Goal: Obtain resource: Download file/media

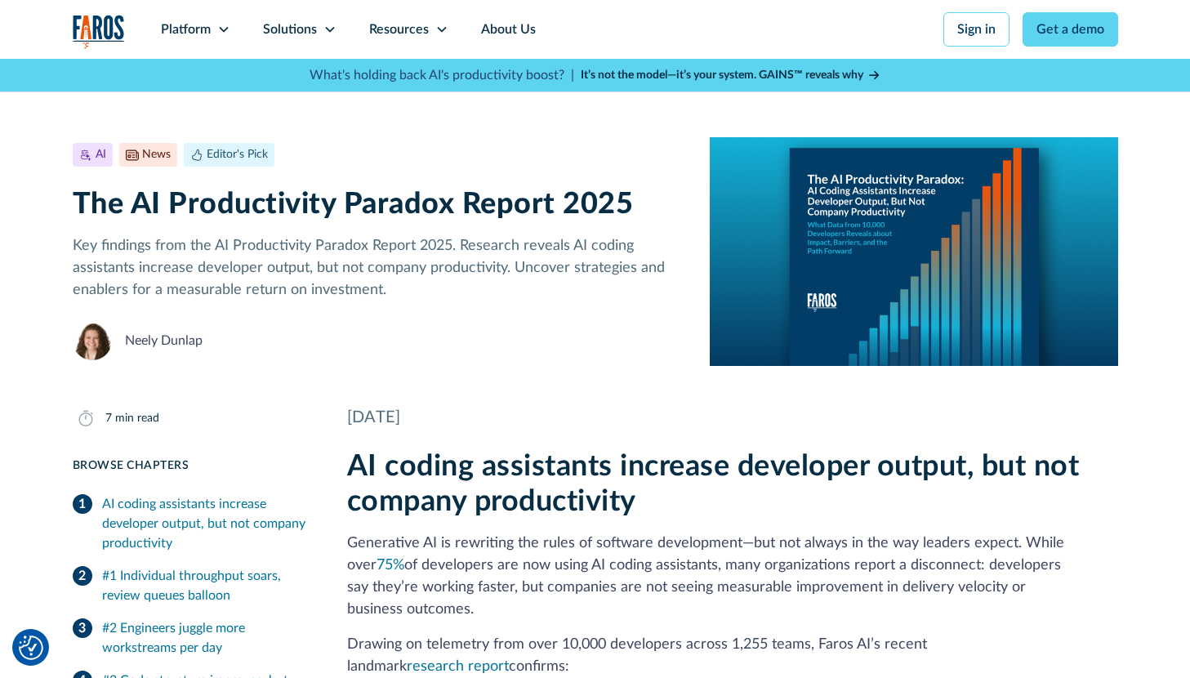
click at [302, 238] on p "Key findings from the AI Productivity Paradox Report 2025. Research reveals AI …" at bounding box center [379, 268] width 612 height 66
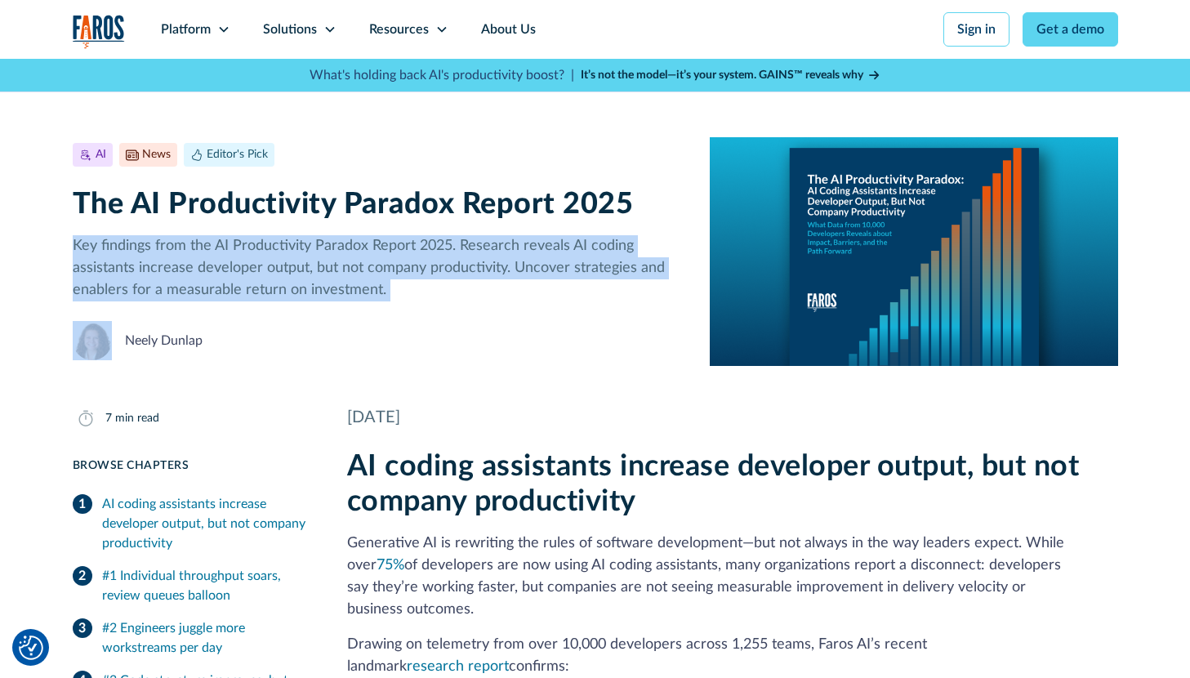
click at [302, 238] on p "Key findings from the AI Productivity Paradox Report 2025. Research reveals AI …" at bounding box center [379, 268] width 612 height 66
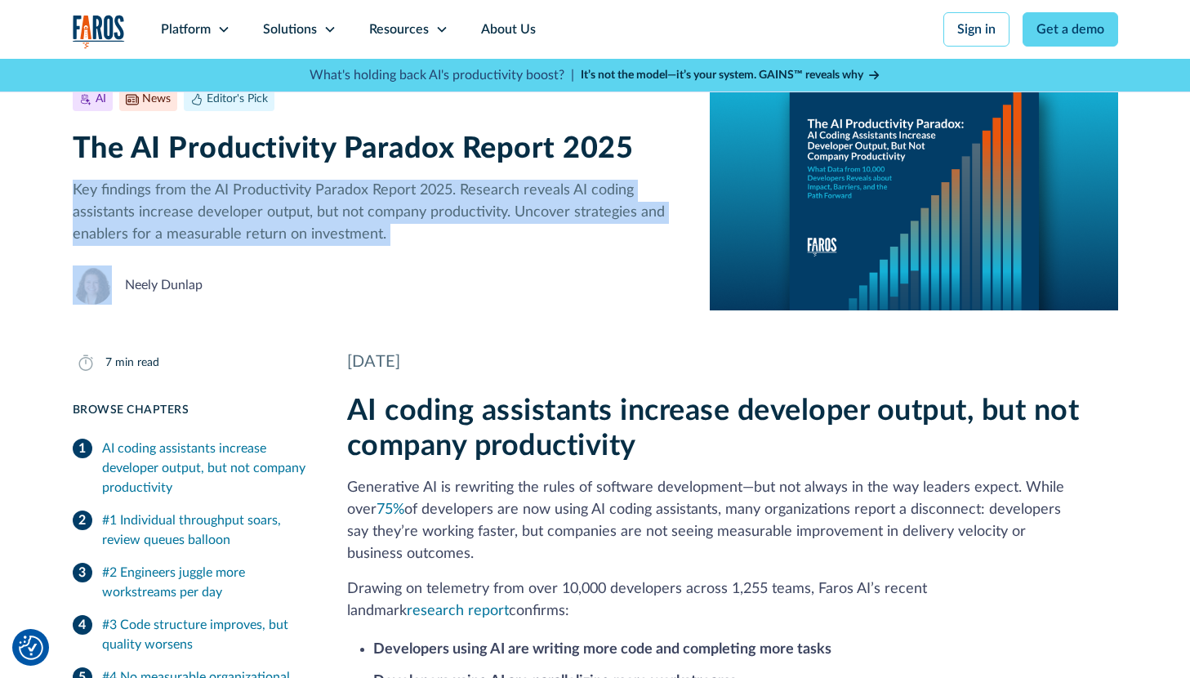
scroll to position [51, 0]
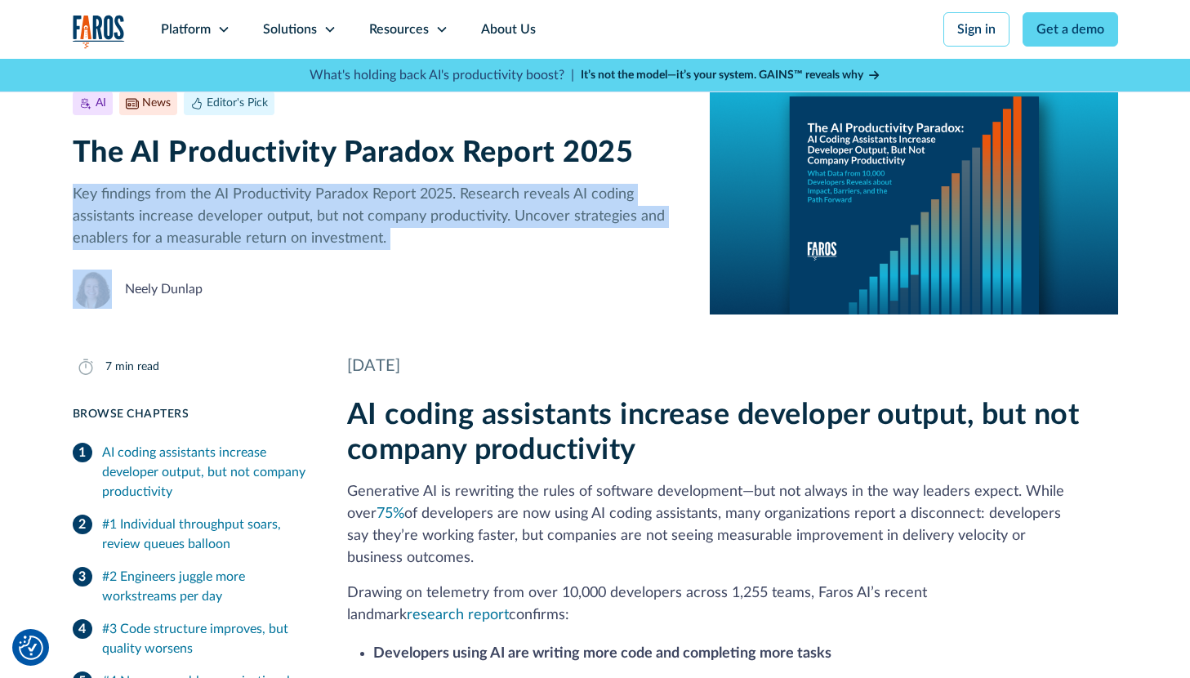
click at [402, 244] on p "Key findings from the AI Productivity Paradox Report 2025. Research reveals AI …" at bounding box center [379, 217] width 612 height 66
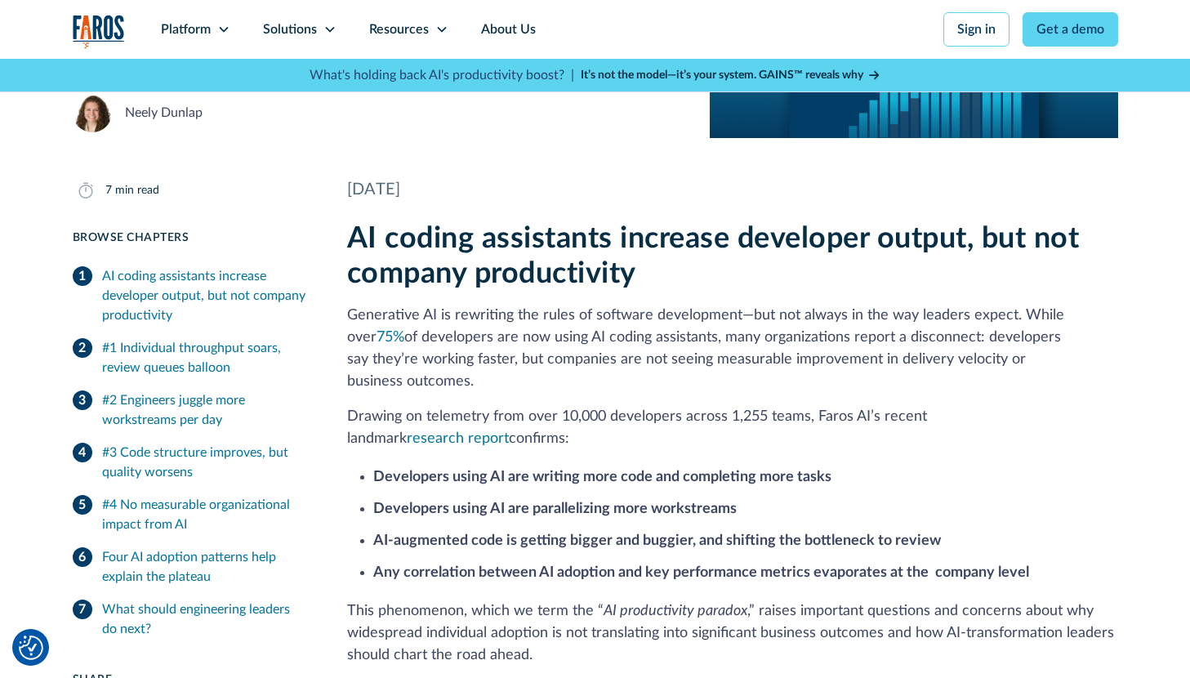
scroll to position [229, 0]
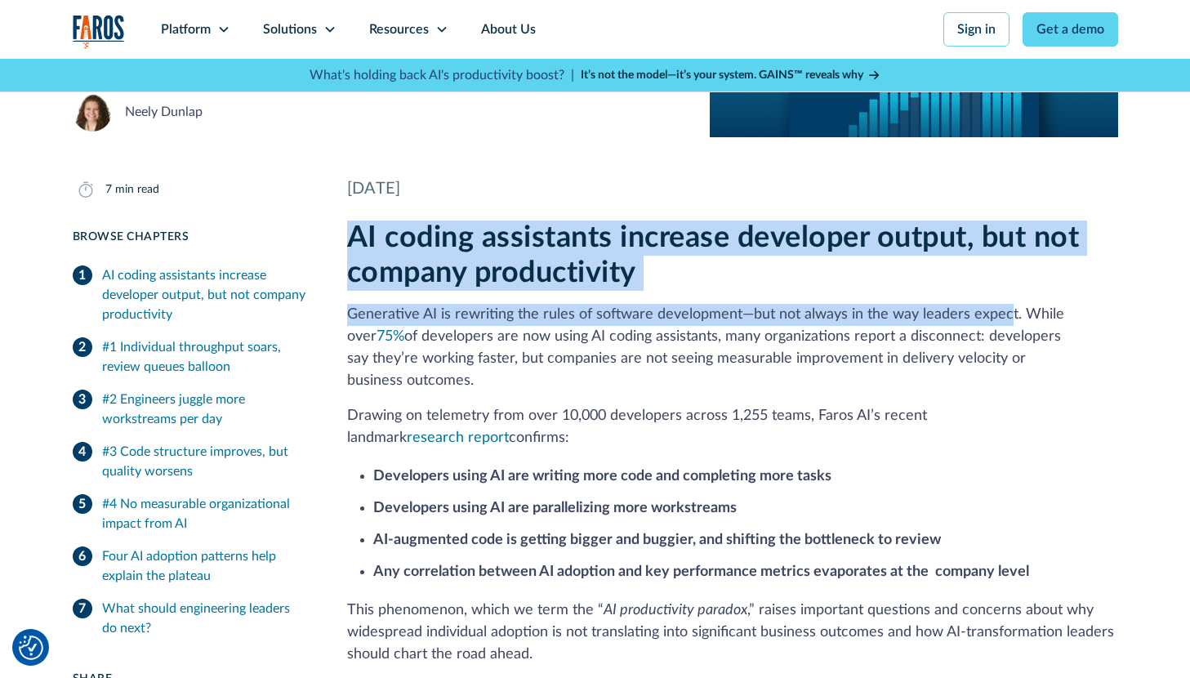
drag, startPoint x: 351, startPoint y: 242, endPoint x: 1003, endPoint y: 312, distance: 655.3
click at [1003, 312] on div "AI coding assistants increase developer output, but not company productivity Ge…" at bounding box center [732, 665] width 771 height 890
click at [919, 308] on p "Generative AI is rewriting the rules of software development—but not always in …" at bounding box center [732, 348] width 771 height 88
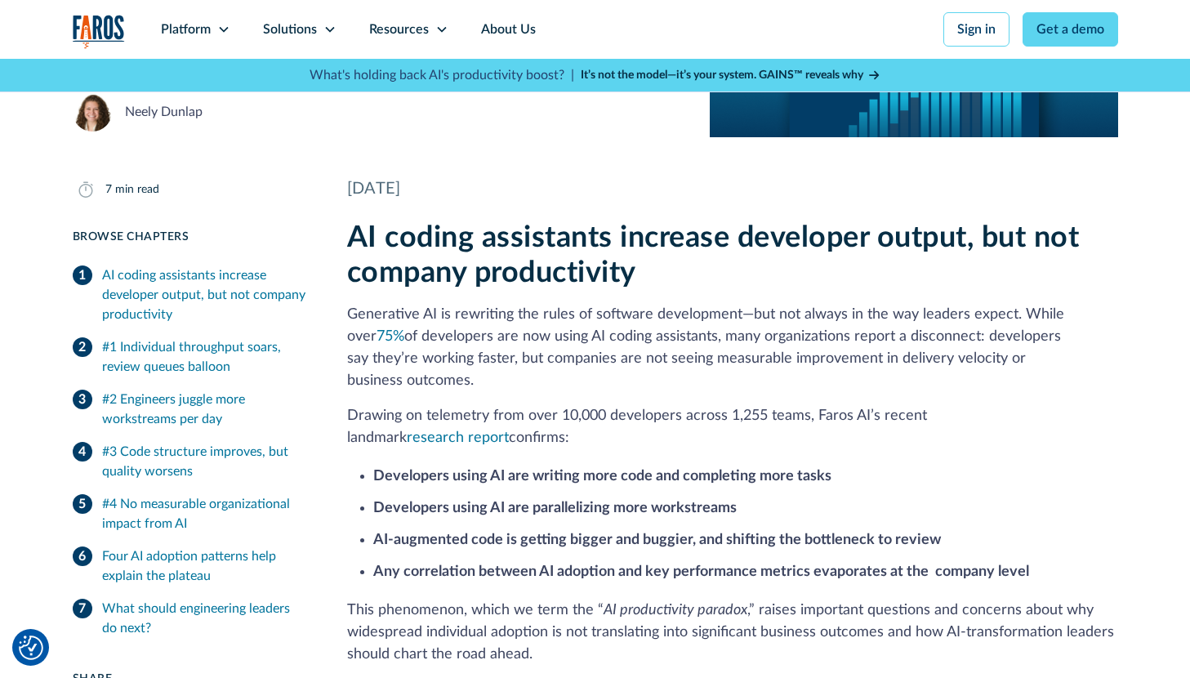
click at [790, 341] on p "Generative AI is rewriting the rules of software development—but not always in …" at bounding box center [732, 348] width 771 height 88
click at [558, 371] on div "AI coding assistants increase developer output, but not company productivity Ge…" at bounding box center [732, 665] width 771 height 890
drag, startPoint x: 578, startPoint y: 375, endPoint x: 652, endPoint y: 411, distance: 82.2
click at [652, 411] on div "AI coding assistants increase developer output, but not company productivity Ge…" at bounding box center [732, 665] width 771 height 890
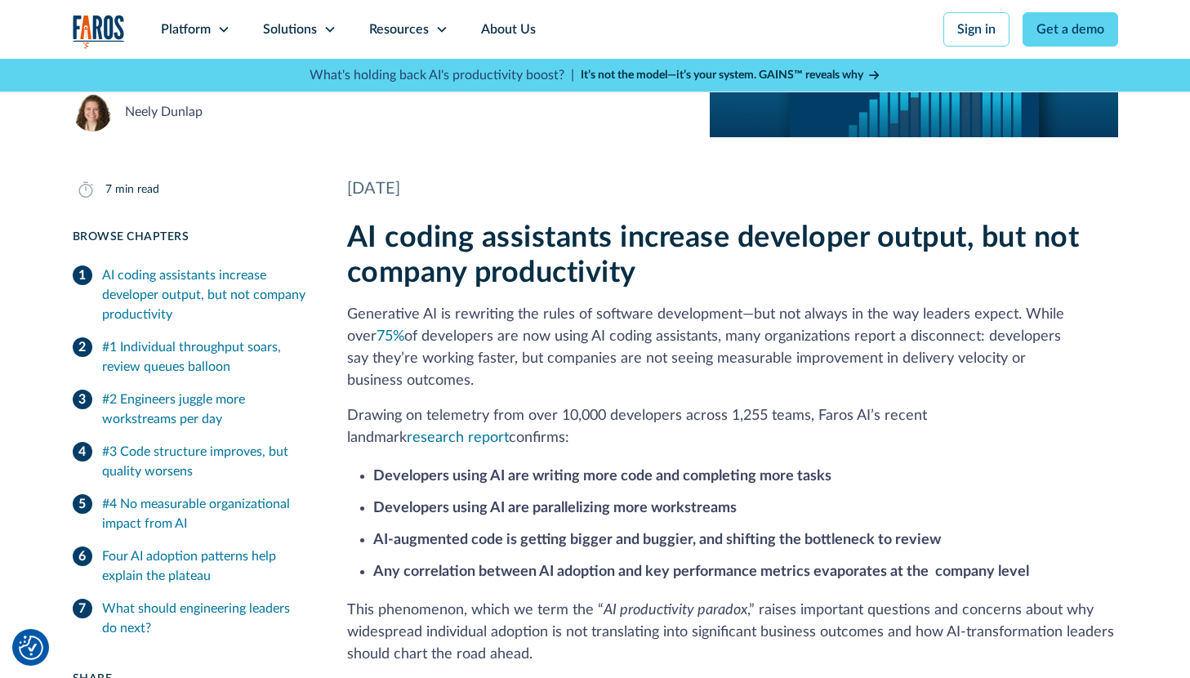
click at [611, 411] on p "Drawing on telemetry from over 10,000 developers across 1,255 teams, Faros AI’s…" at bounding box center [732, 427] width 771 height 44
drag, startPoint x: 611, startPoint y: 411, endPoint x: 863, endPoint y: 531, distance: 279.4
click at [863, 531] on div "AI coding assistants increase developer output, but not company productivity Ge…" at bounding box center [732, 665] width 771 height 890
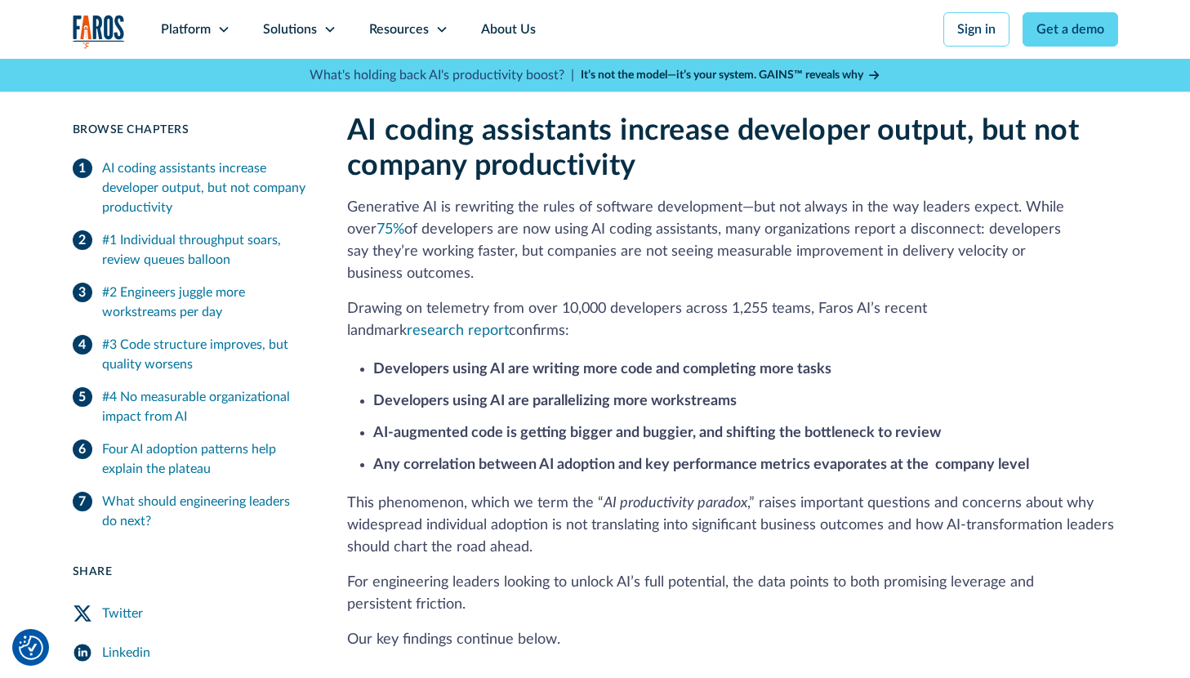
scroll to position [351, 0]
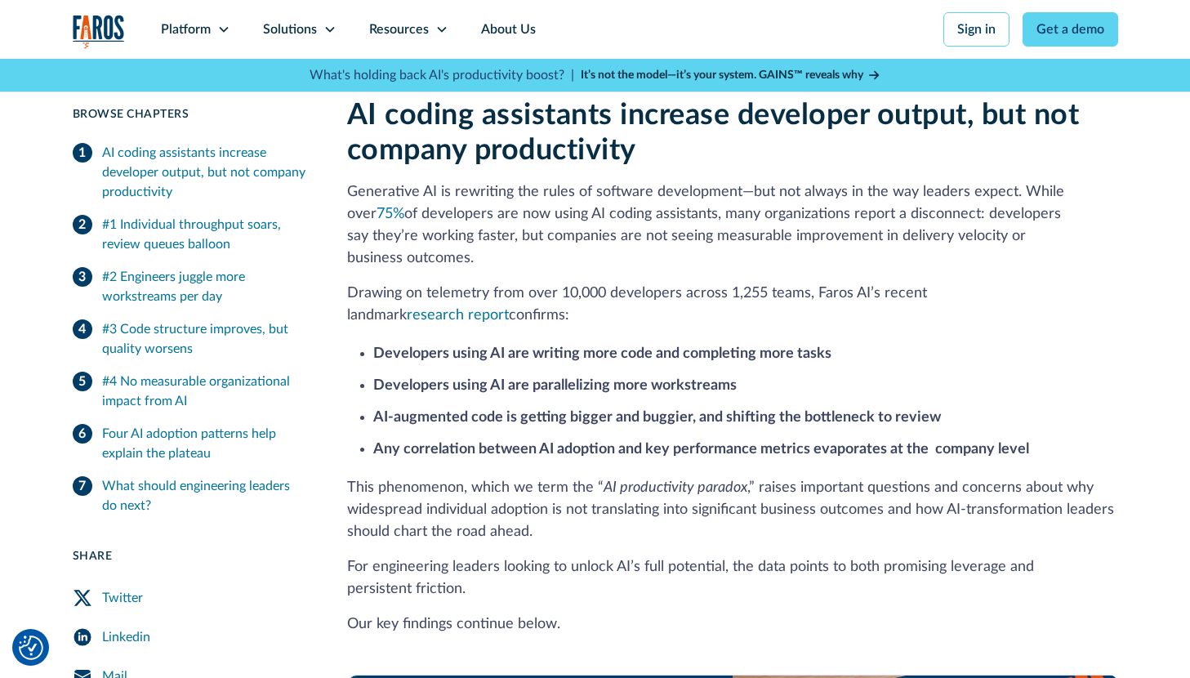
click at [549, 410] on strong "AI-augmented code is getting bigger and buggier, and shifting the bottleneck to…" at bounding box center [656, 417] width 567 height 15
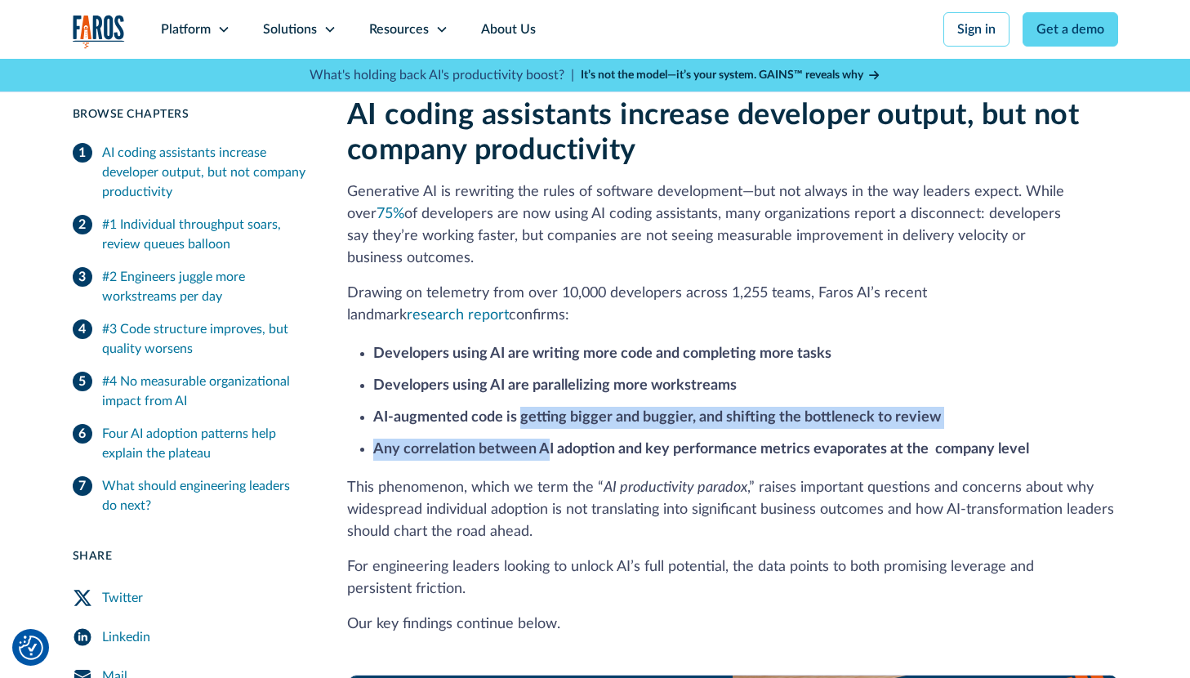
drag, startPoint x: 518, startPoint y: 397, endPoint x: 548, endPoint y: 433, distance: 46.4
click at [548, 433] on ul "Developers using AI are writing more code and completing more tasks Developers …" at bounding box center [732, 400] width 771 height 121
click at [453, 442] on strong "Any correlation between AI adoption and key performance metrics evaporates at t…" at bounding box center [701, 449] width 656 height 15
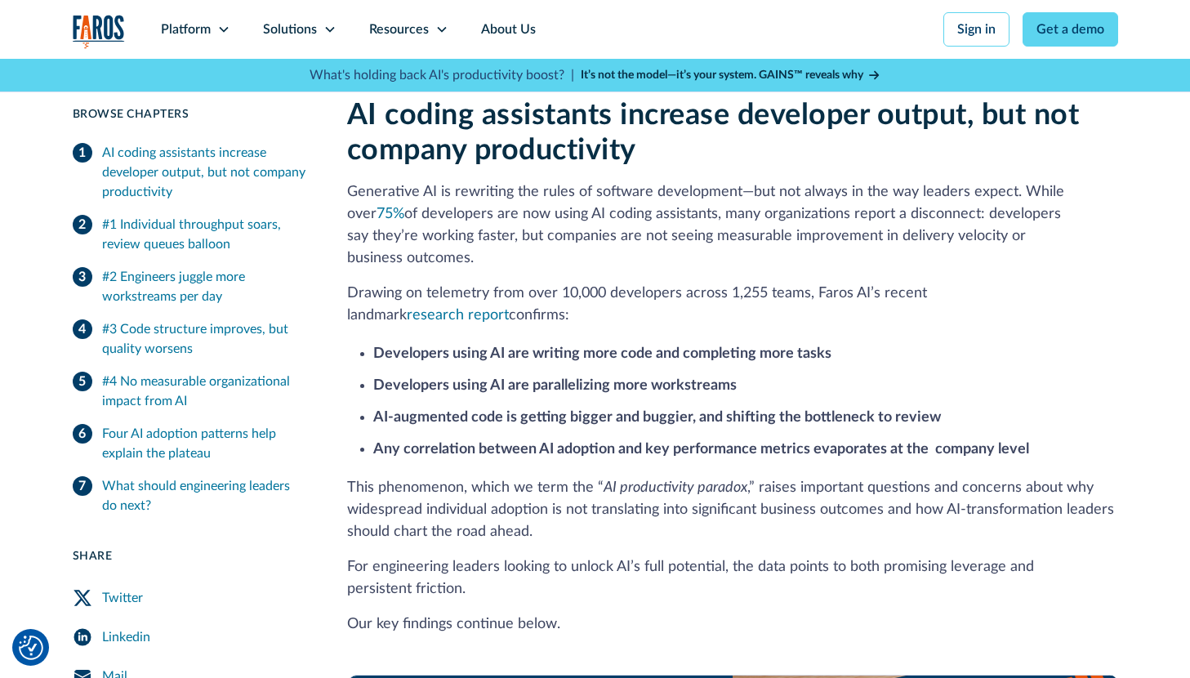
click at [673, 442] on strong "Any correlation between AI adoption and key performance metrics evaporates at t…" at bounding box center [701, 449] width 656 height 15
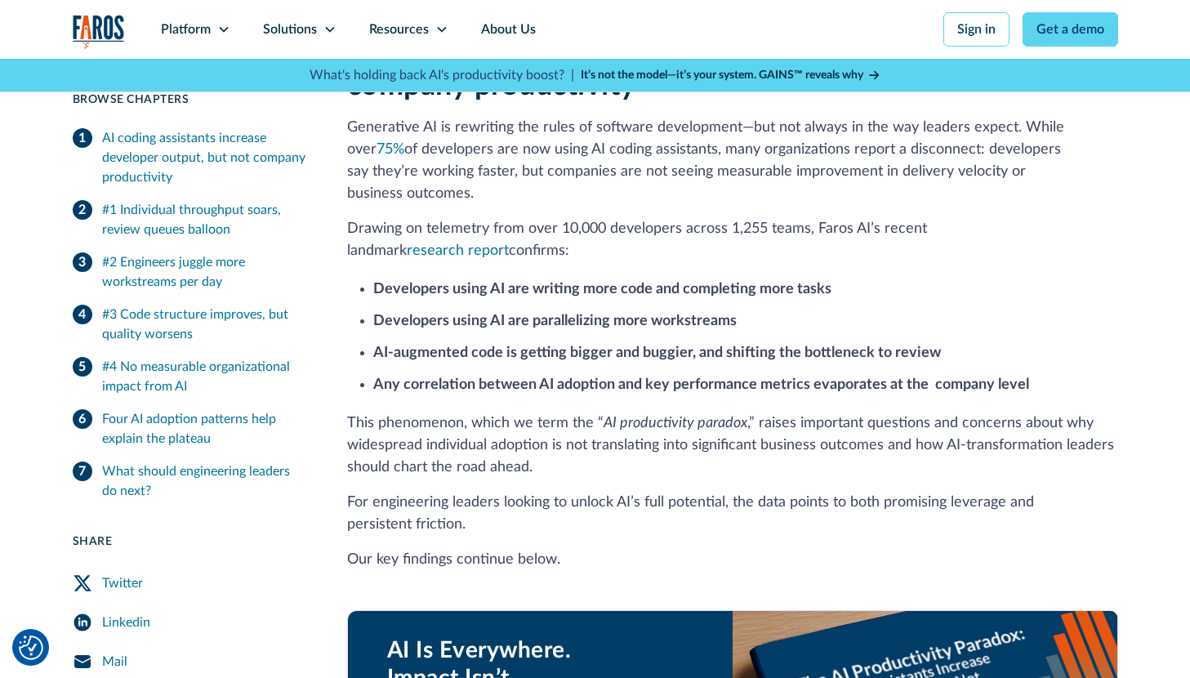
scroll to position [432, 0]
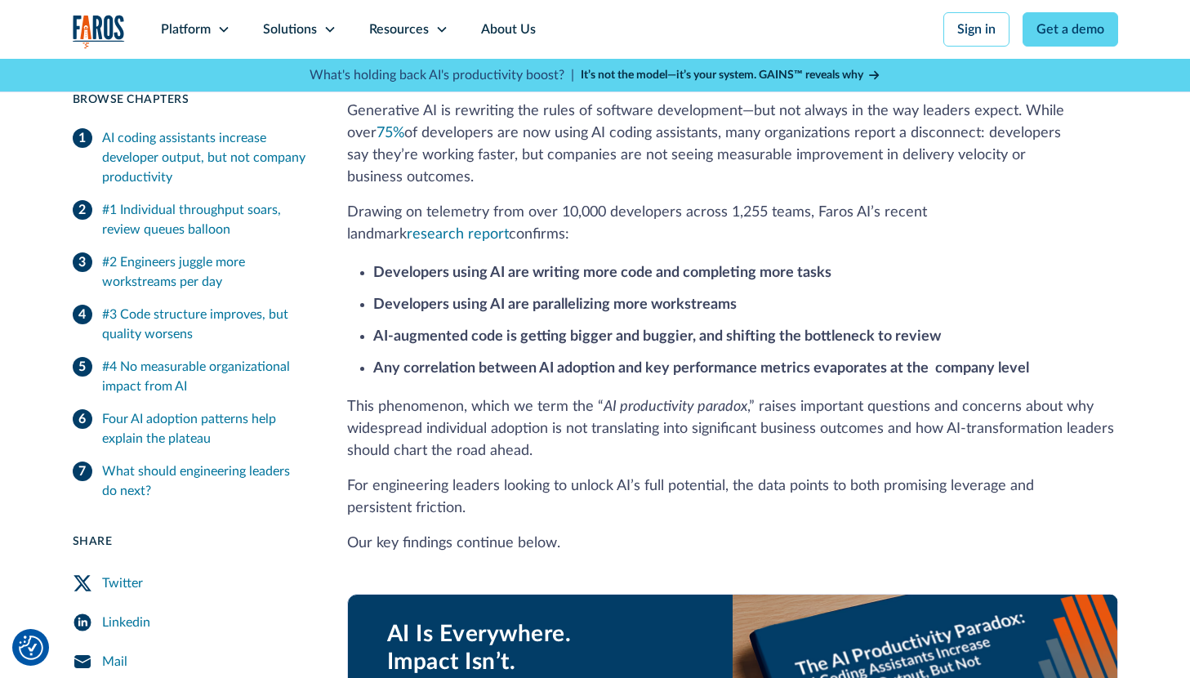
drag, startPoint x: 609, startPoint y: 424, endPoint x: 723, endPoint y: 501, distance: 137.5
click at [723, 501] on div "AI coding assistants increase developer output, but not company productivity Ge…" at bounding box center [732, 462] width 771 height 890
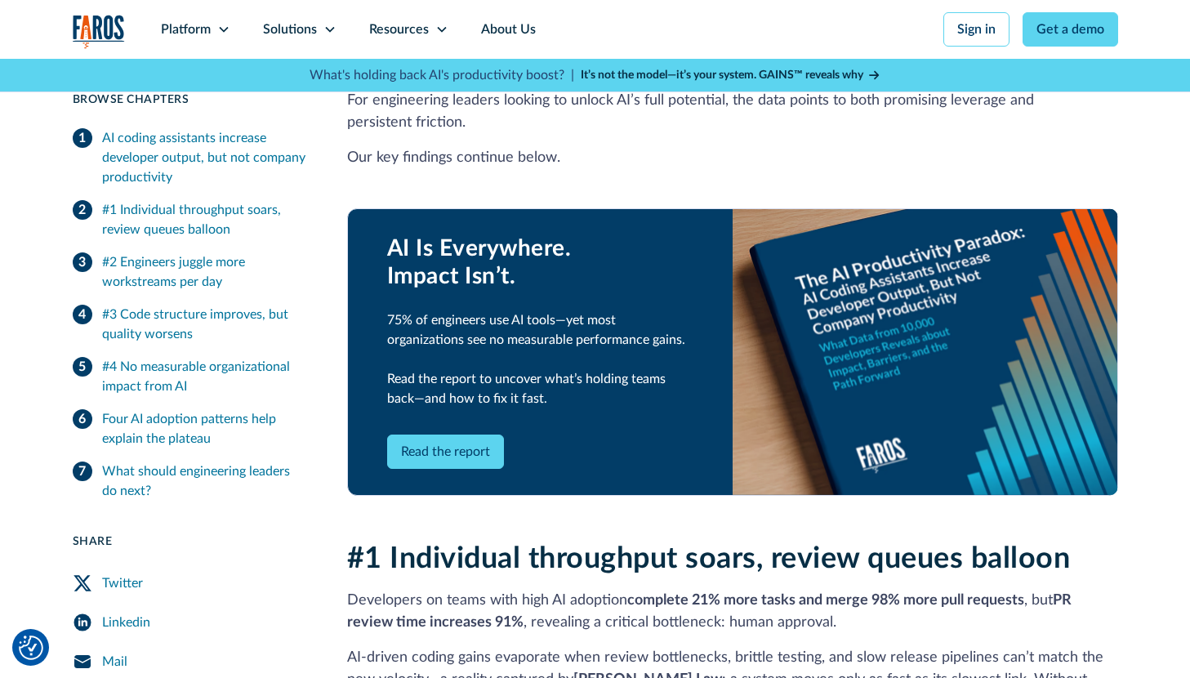
scroll to position [818, 0]
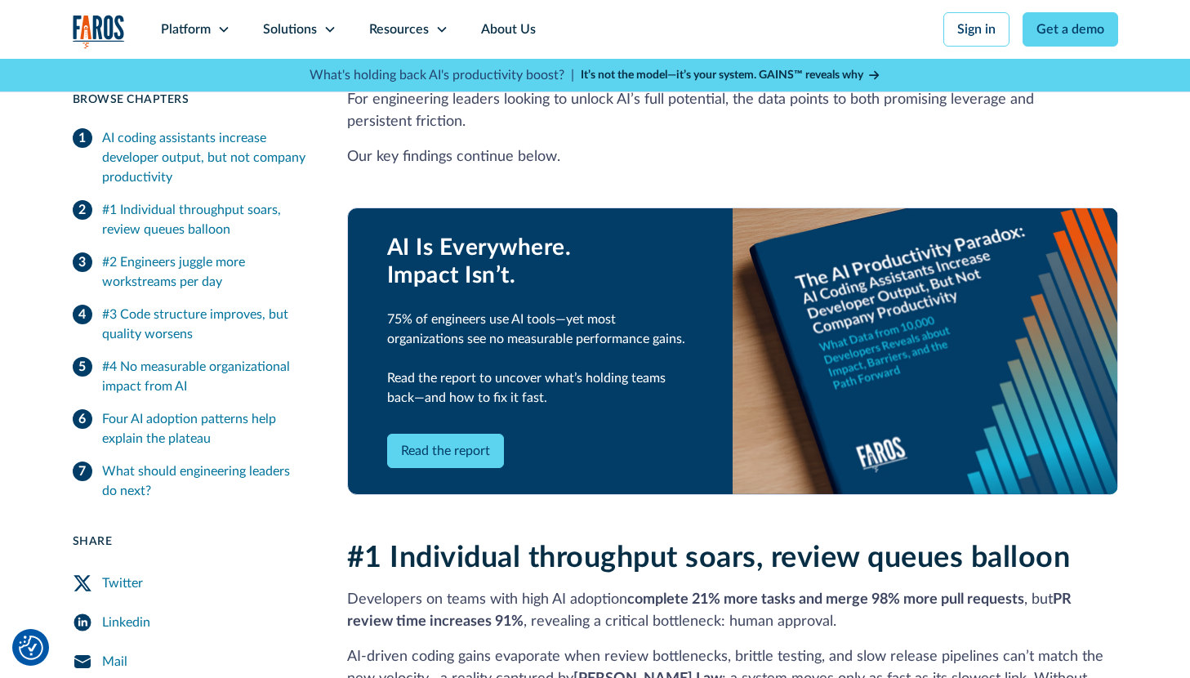
click at [414, 309] on div "75% of engineers use AI tools—yet most organizations see no measurable performa…" at bounding box center [540, 358] width 306 height 98
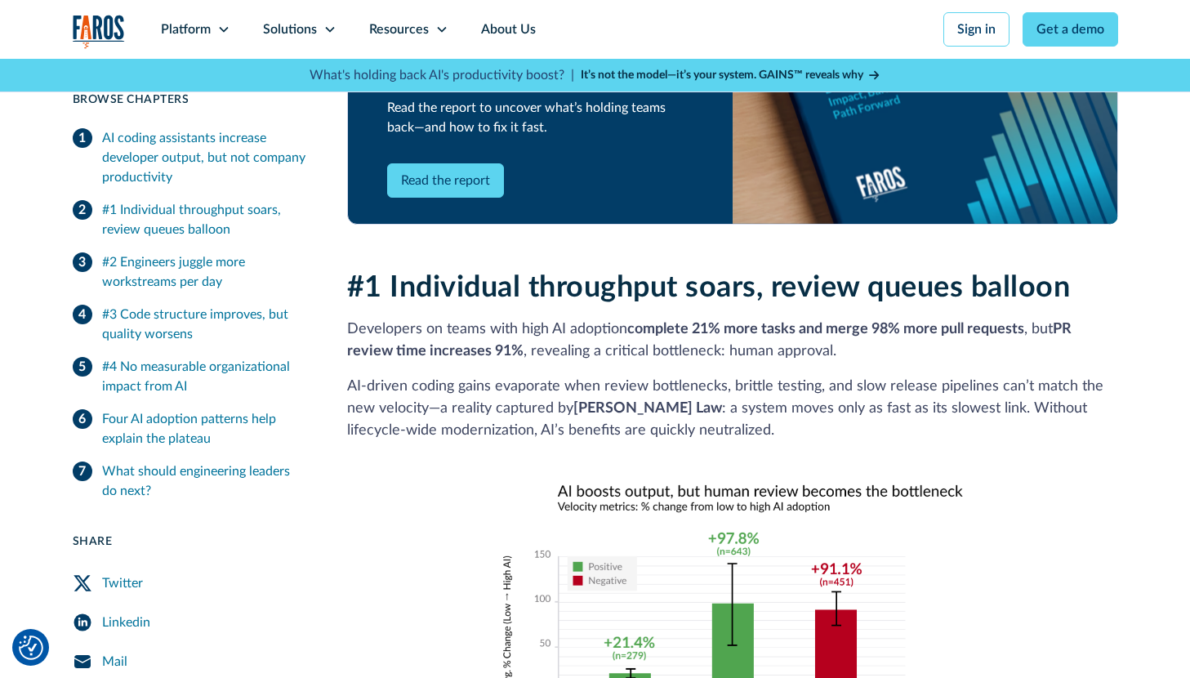
scroll to position [1119, 0]
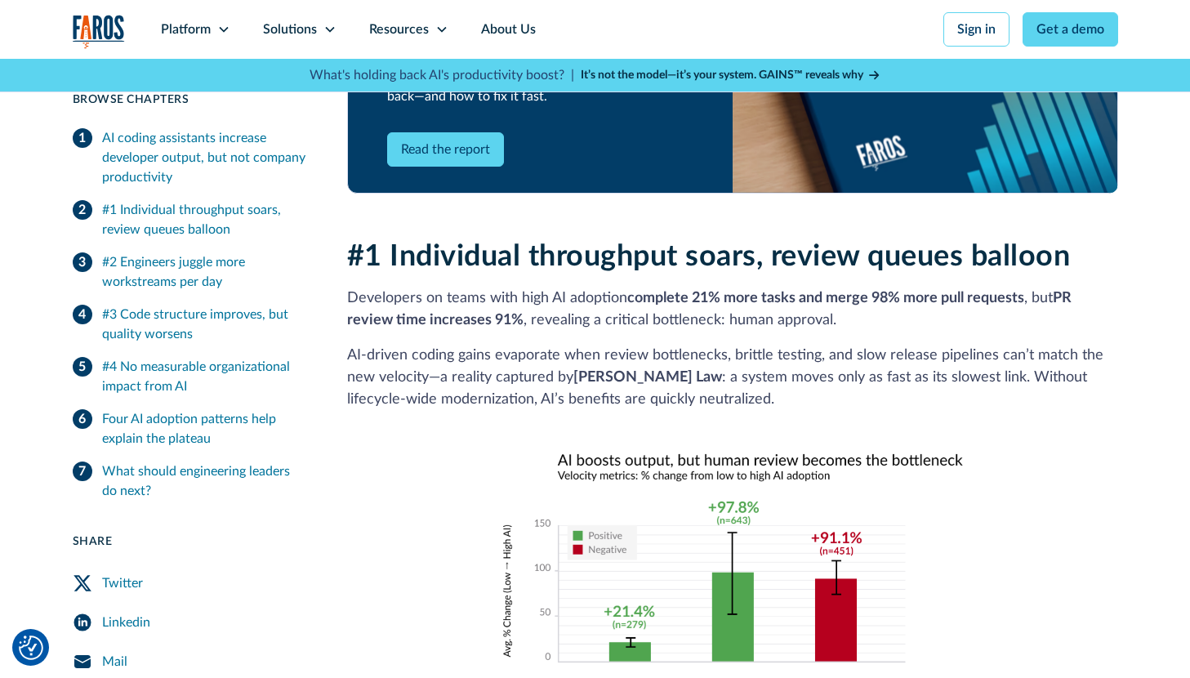
drag, startPoint x: 389, startPoint y: 243, endPoint x: 897, endPoint y: 291, distance: 510.9
click at [897, 291] on div "#1 Individual throughput soars, review queues balloon Developers on teams with …" at bounding box center [732, 495] width 771 height 512
click at [815, 291] on p "Developers on teams with high AI adoption complete 21% more tasks and merge 98%…" at bounding box center [732, 309] width 771 height 44
drag, startPoint x: 792, startPoint y: 277, endPoint x: 841, endPoint y: 301, distance: 54.8
click at [841, 301] on p "Developers on teams with high AI adoption complete 21% more tasks and merge 98%…" at bounding box center [732, 309] width 771 height 44
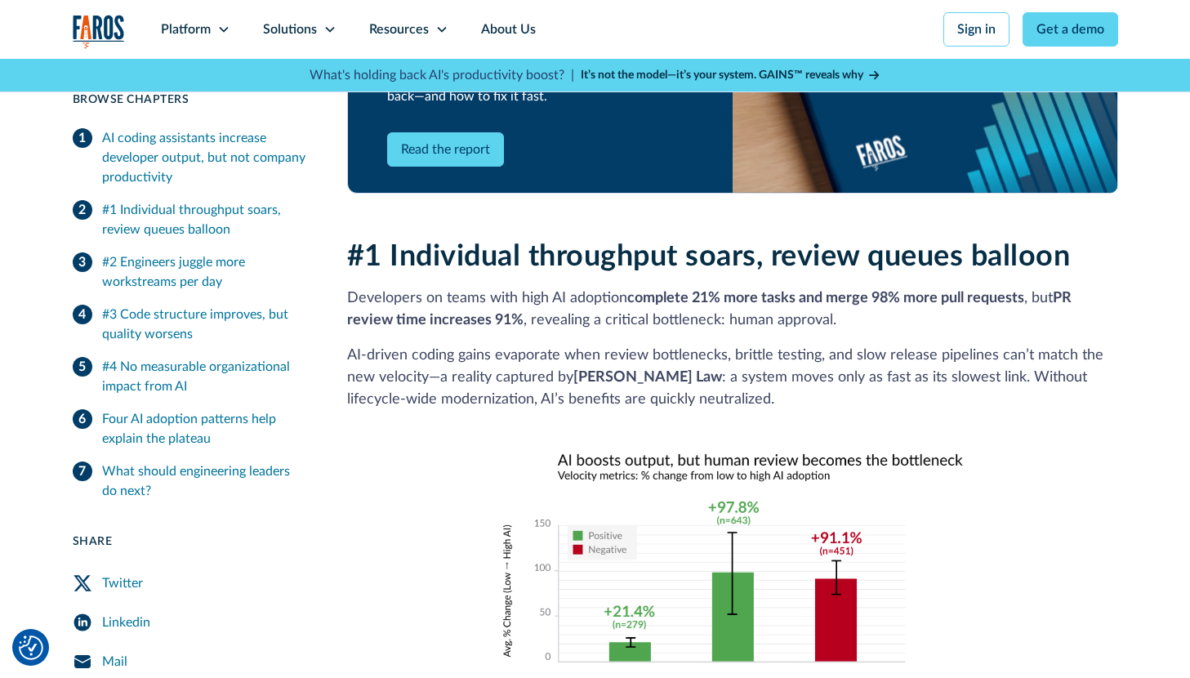
click at [575, 370] on strong "Amdahl’s Law" at bounding box center [647, 377] width 149 height 15
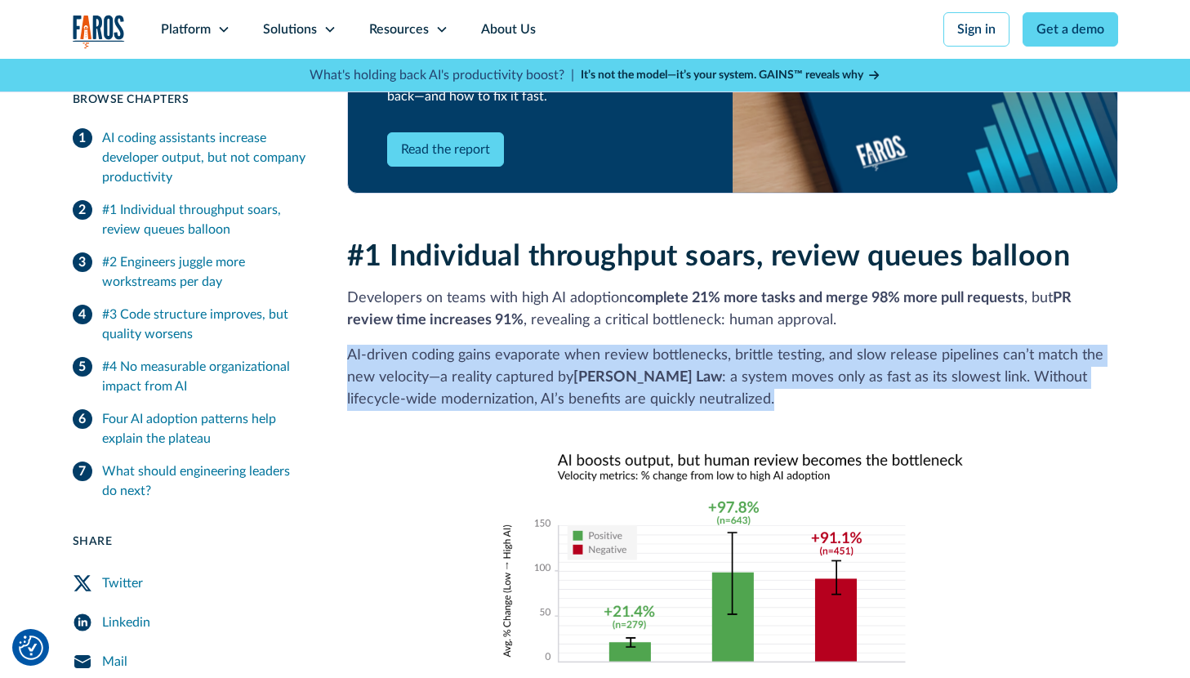
drag, startPoint x: 348, startPoint y: 332, endPoint x: 729, endPoint y: 371, distance: 383.3
click at [729, 371] on p "AI‑driven coding gains evaporate when review bottlenecks, brittle testing, and …" at bounding box center [732, 378] width 771 height 66
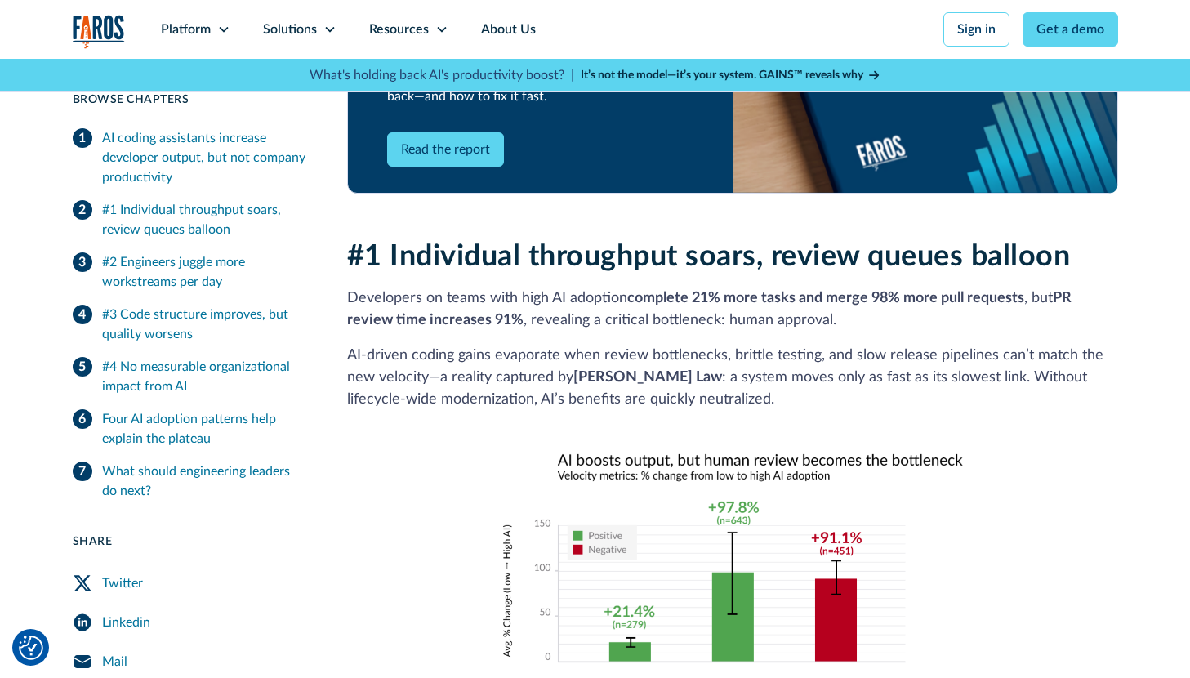
drag, startPoint x: 729, startPoint y: 371, endPoint x: 714, endPoint y: 376, distance: 15.3
click at [714, 376] on p "AI‑driven coding gains evaporate when review bottlenecks, brittle testing, and …" at bounding box center [732, 378] width 771 height 66
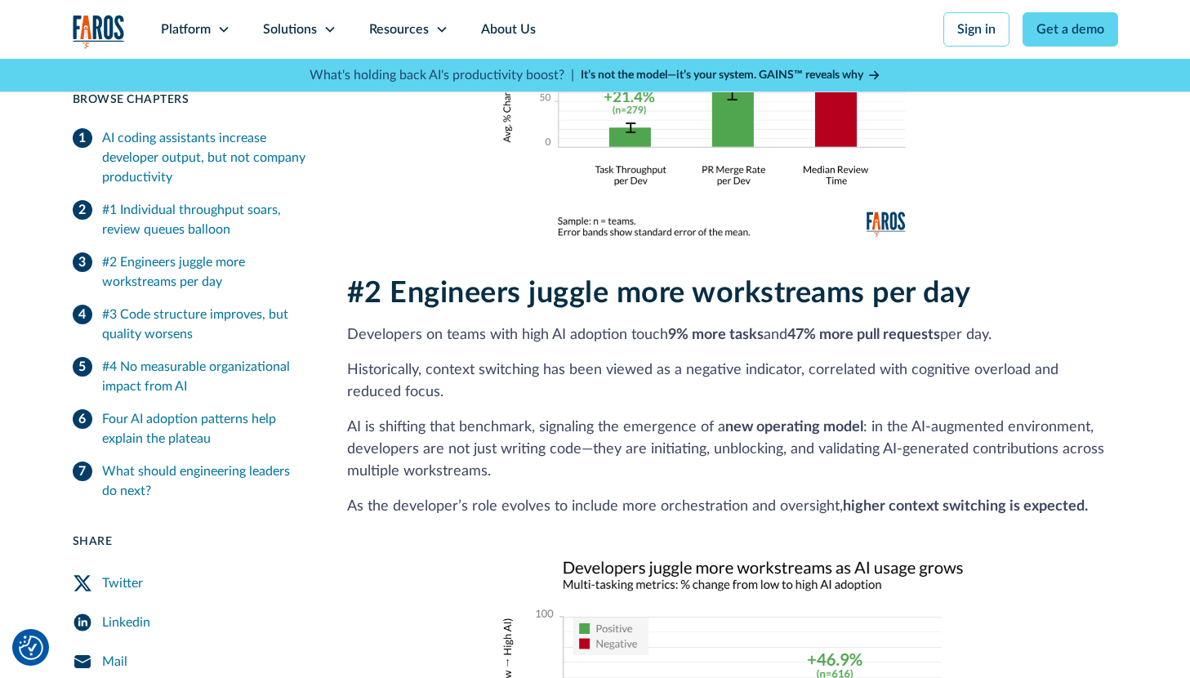
scroll to position [1639, 0]
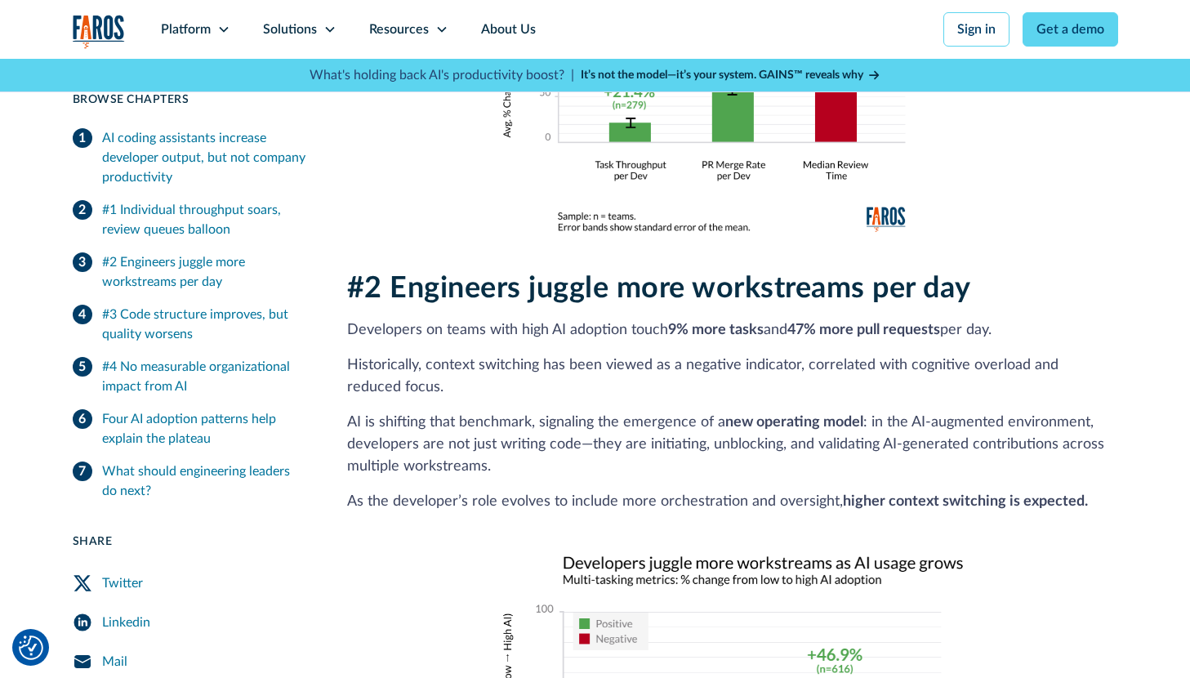
drag, startPoint x: 388, startPoint y: 269, endPoint x: 700, endPoint y: 359, distance: 325.3
click at [700, 359] on div "#2 Engineers juggle more workstreams per day Developers on teams with high AI a…" at bounding box center [732, 565] width 771 height 589
click at [700, 359] on p "Historically, context switching has been viewed as a negative indicator, correl…" at bounding box center [732, 376] width 771 height 44
drag, startPoint x: 700, startPoint y: 359, endPoint x: 783, endPoint y: 438, distance: 113.8
click at [783, 438] on div "#2 Engineers juggle more workstreams per day Developers on teams with high AI a…" at bounding box center [732, 565] width 771 height 589
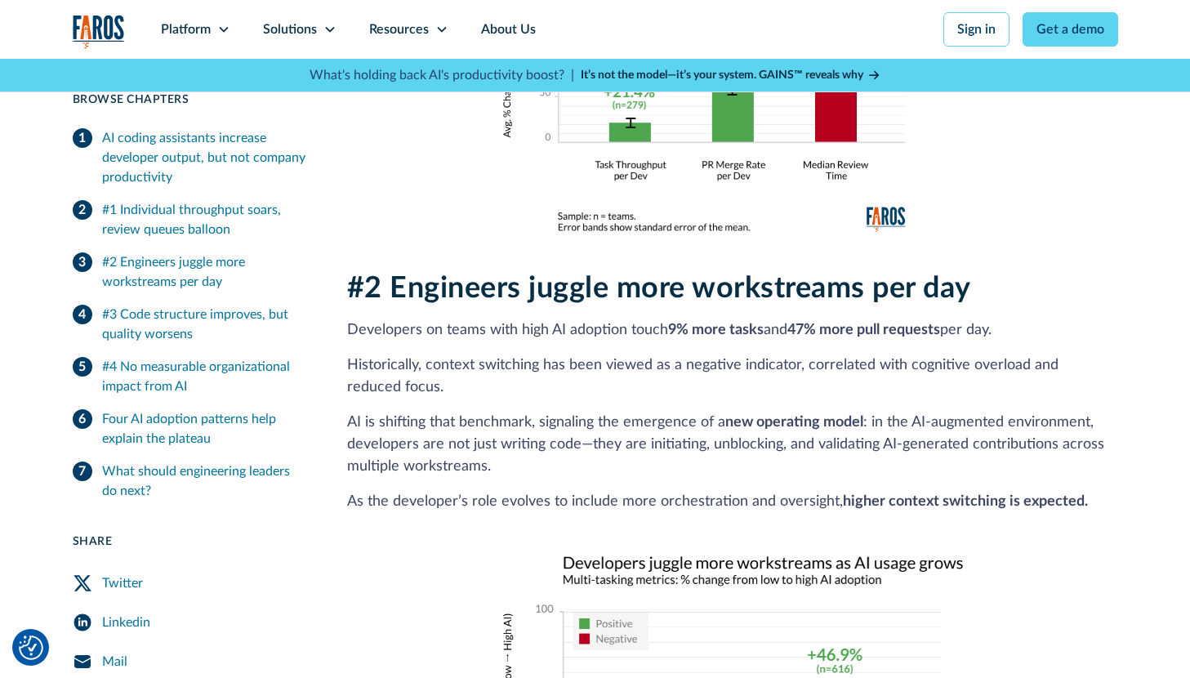
click at [783, 438] on p "AI is shifting that benchmark, signaling the emergence of a new operating model…" at bounding box center [732, 444] width 771 height 66
drag, startPoint x: 641, startPoint y: 438, endPoint x: 690, endPoint y: 467, distance: 56.7
click at [690, 467] on div "#2 Engineers juggle more workstreams per day Developers on teams with high AI a…" at bounding box center [732, 565] width 771 height 589
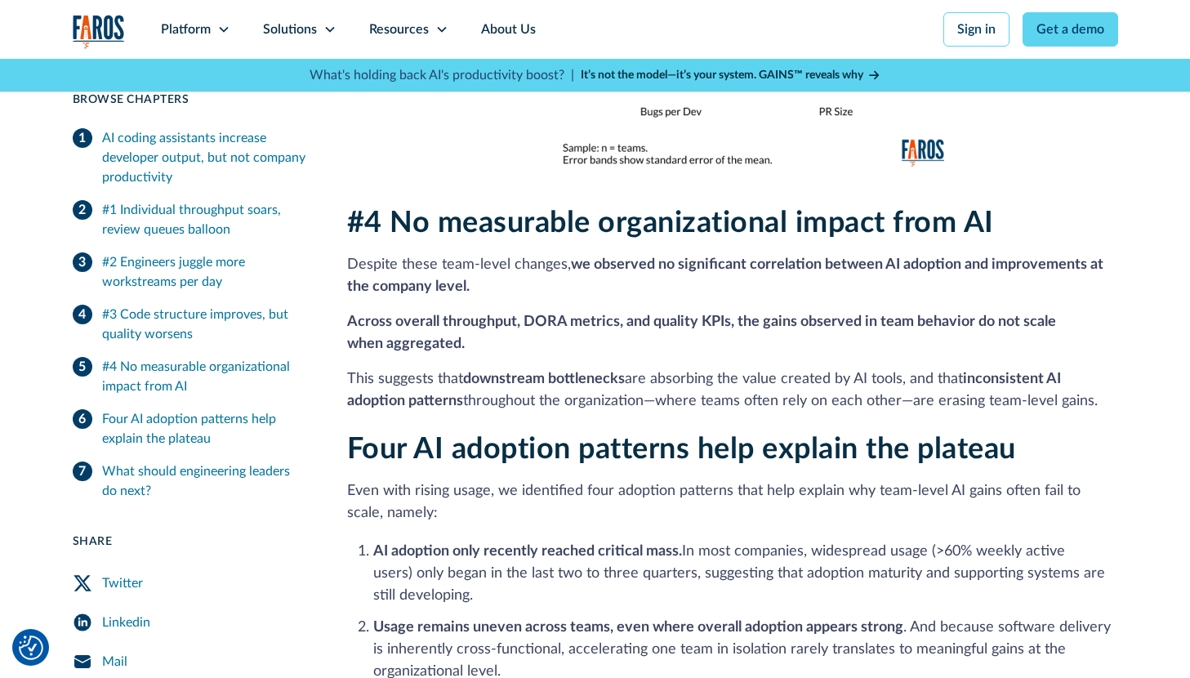
scroll to position [2898, 0]
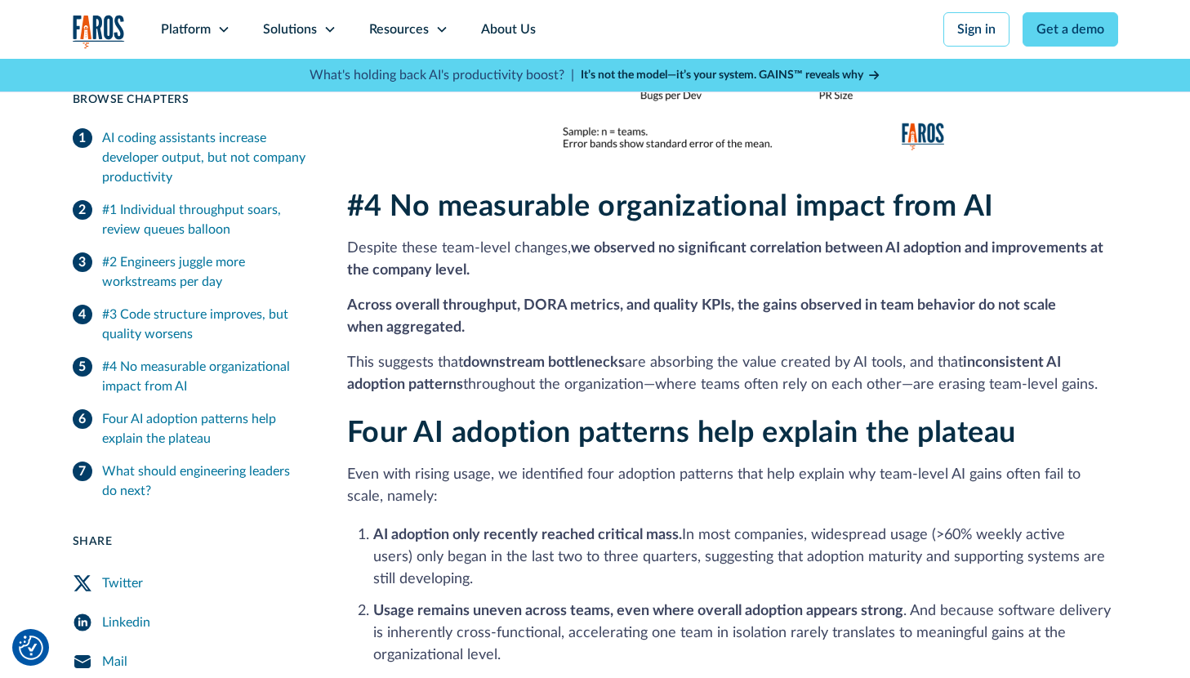
drag, startPoint x: 388, startPoint y: 186, endPoint x: 636, endPoint y: 467, distance: 374.8
click at [532, 466] on p "Even with rising usage, we identified four adoption patterns that help explain …" at bounding box center [732, 486] width 771 height 44
drag, startPoint x: 532, startPoint y: 466, endPoint x: 661, endPoint y: 560, distance: 159.5
click at [661, 560] on div "Four AI adoption patterns help explain the plateau Even with rising usage, we i…" at bounding box center [732, 628] width 771 height 425
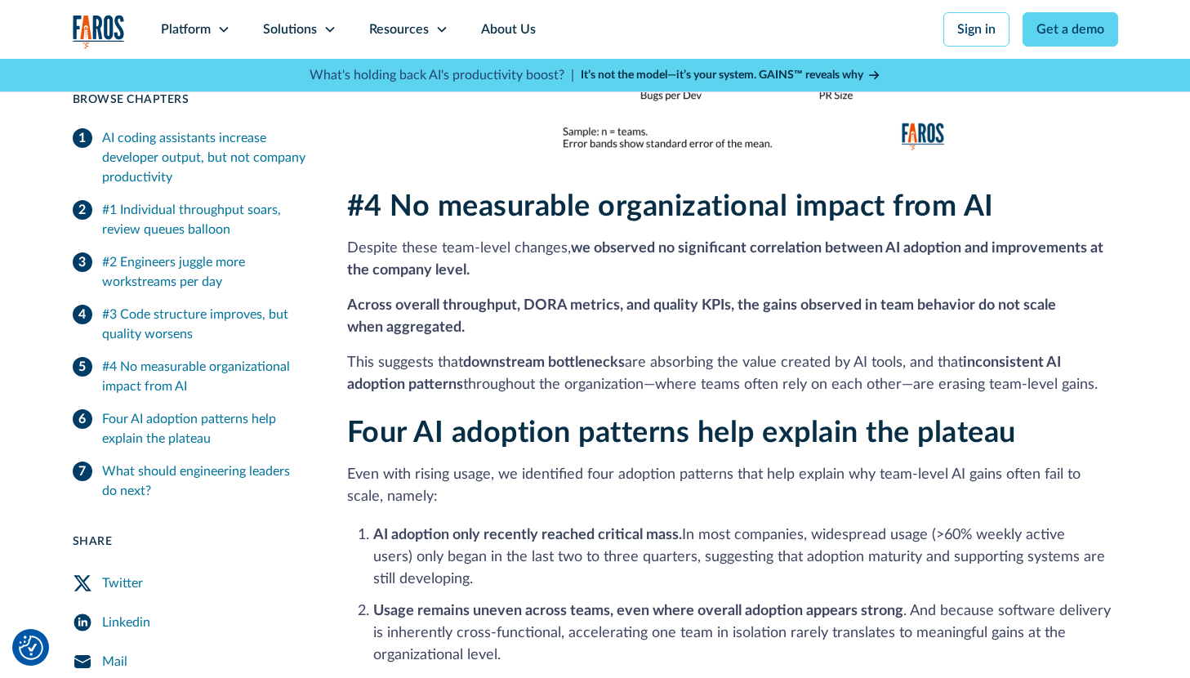
click at [616, 558] on li "AI adoption only recently reached critical mass. In most companies, widespread …" at bounding box center [745, 557] width 745 height 66
drag, startPoint x: 616, startPoint y: 558, endPoint x: 628, endPoint y: 571, distance: 17.3
click at [628, 571] on ol "AI adoption only recently reached critical mass. In most companies, widespread …" at bounding box center [732, 680] width 771 height 319
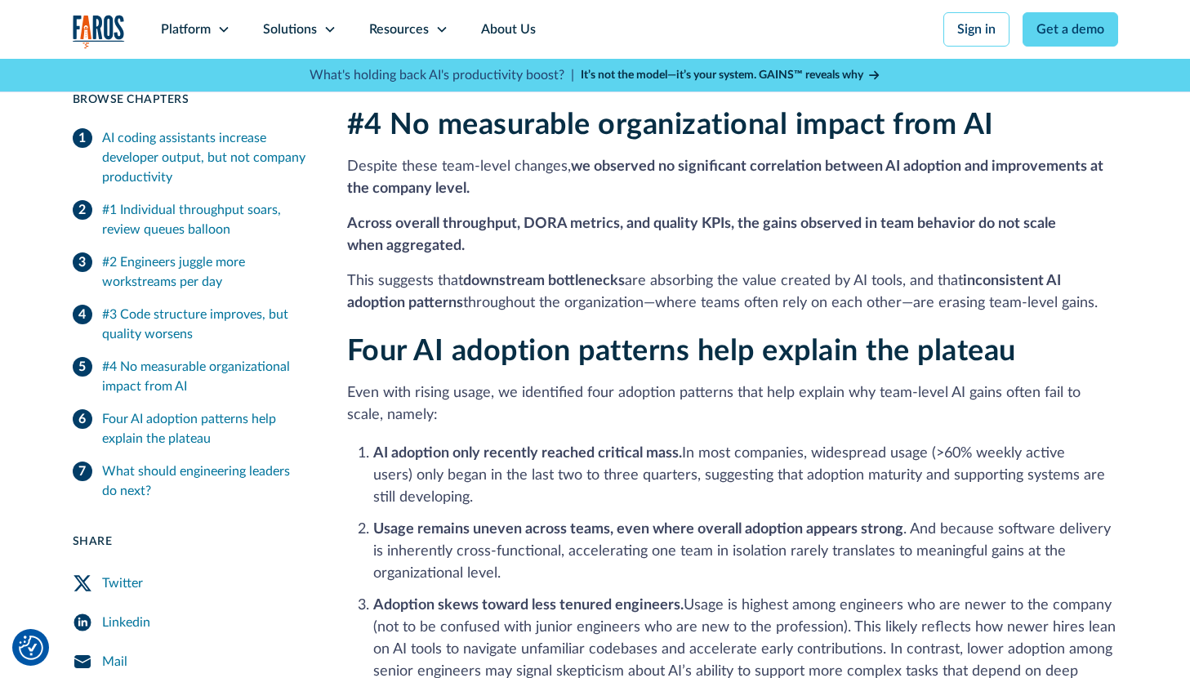
scroll to position [2982, 0]
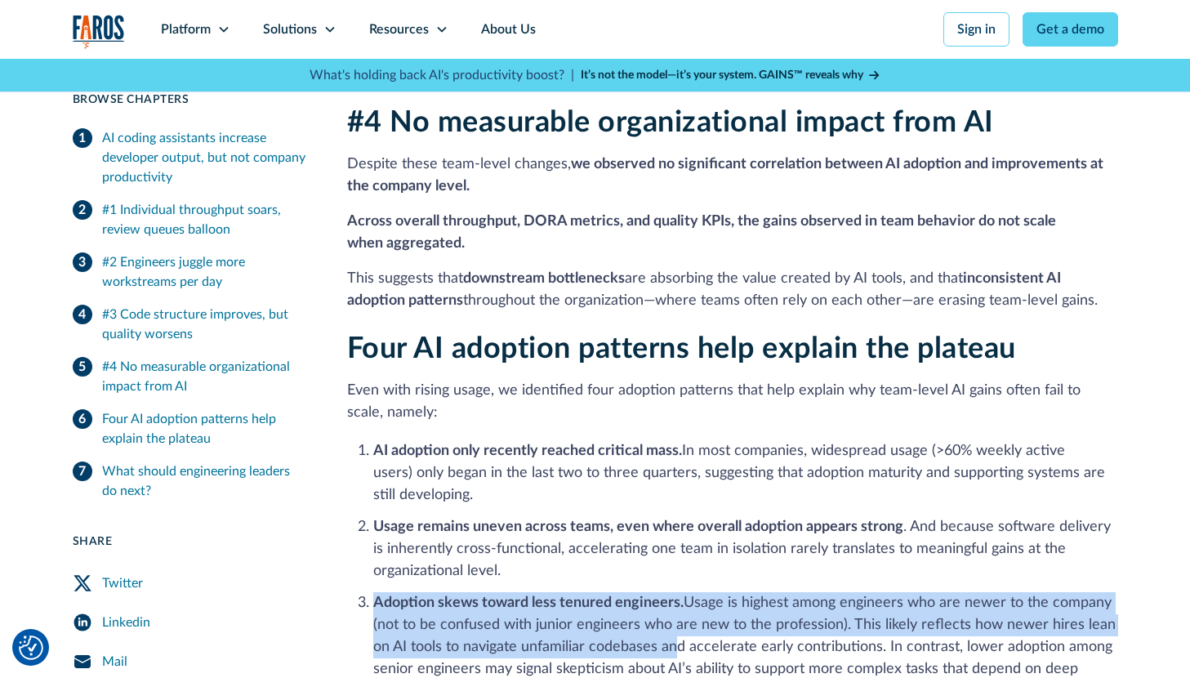
drag, startPoint x: 600, startPoint y: 548, endPoint x: 669, endPoint y: 623, distance: 102.3
click at [669, 623] on ol "AI adoption only recently reached critical mass. In most companies, widespread …" at bounding box center [732, 596] width 771 height 319
click at [669, 623] on li "Adoption skews toward less tenured engineers. Usage is highest among engineers …" at bounding box center [745, 647] width 745 height 110
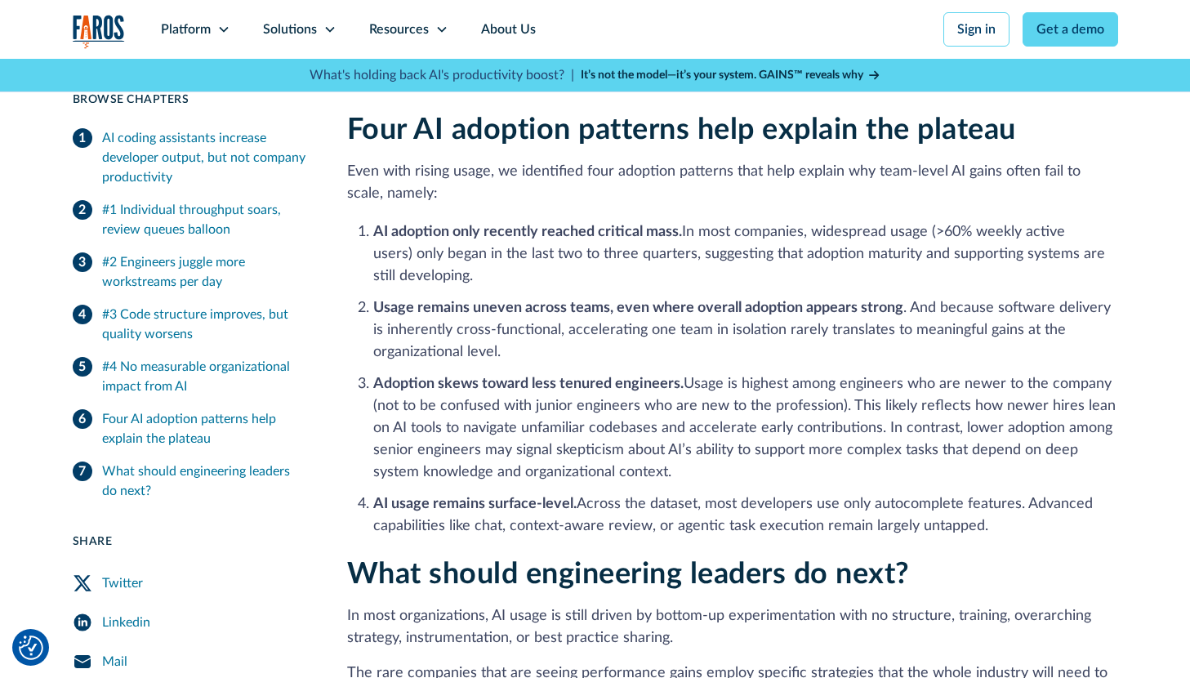
scroll to position [3209, 0]
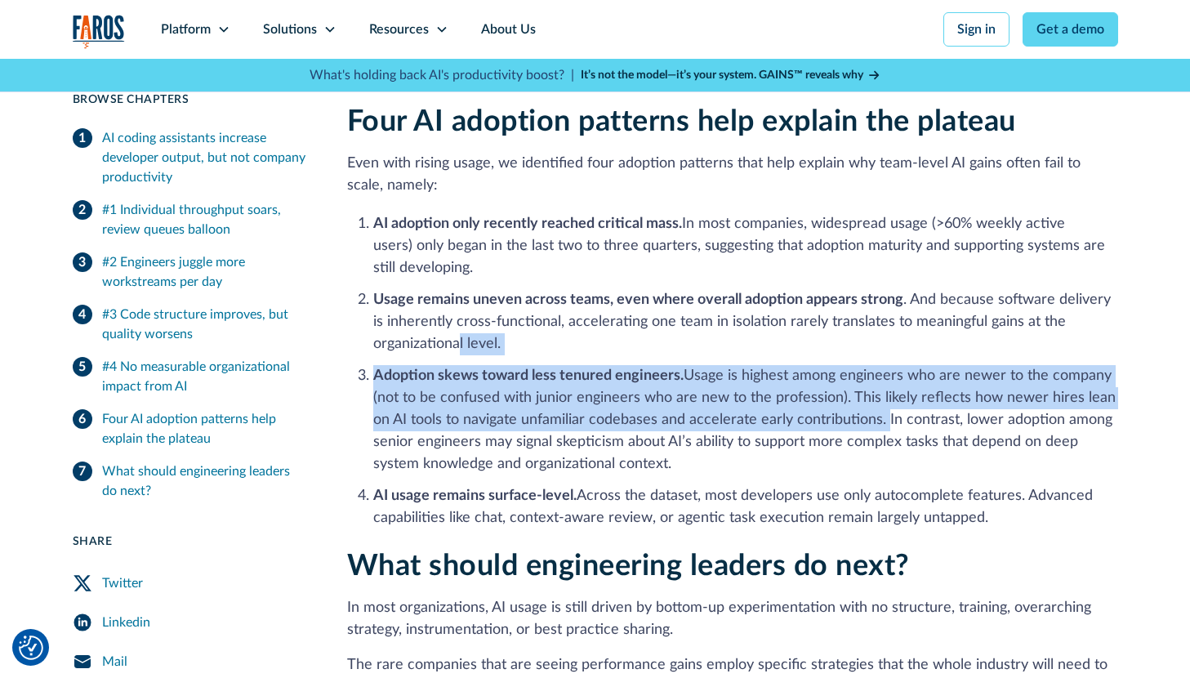
drag, startPoint x: 459, startPoint y: 330, endPoint x: 881, endPoint y: 402, distance: 428.2
click at [881, 402] on ol "AI adoption only recently reached critical mass. In most companies, widespread …" at bounding box center [732, 369] width 771 height 319
click at [881, 402] on li "Adoption skews toward less tenured engineers. Usage is highest among engineers …" at bounding box center [745, 420] width 745 height 110
drag, startPoint x: 881, startPoint y: 402, endPoint x: 758, endPoint y: 499, distance: 157.0
click at [758, 499] on ol "AI adoption only recently reached critical mass. In most companies, widespread …" at bounding box center [732, 369] width 771 height 319
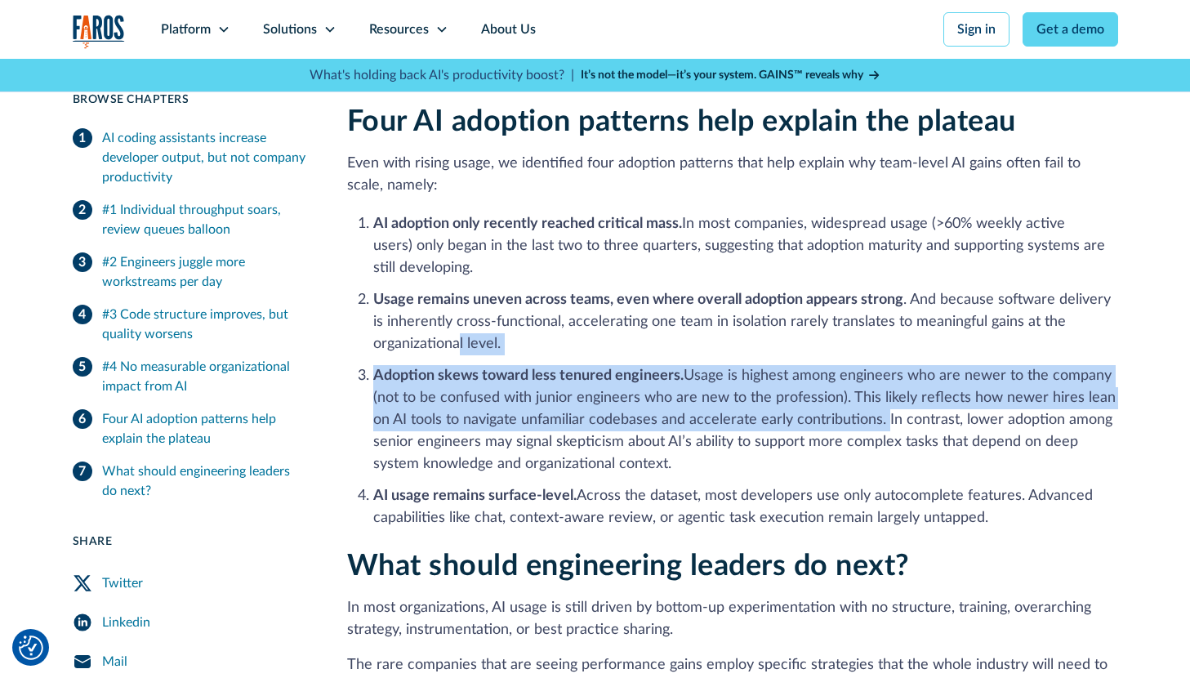
click at [673, 496] on li "AI usage remains surface-level. Across the dataset, most developers use only au…" at bounding box center [745, 507] width 745 height 44
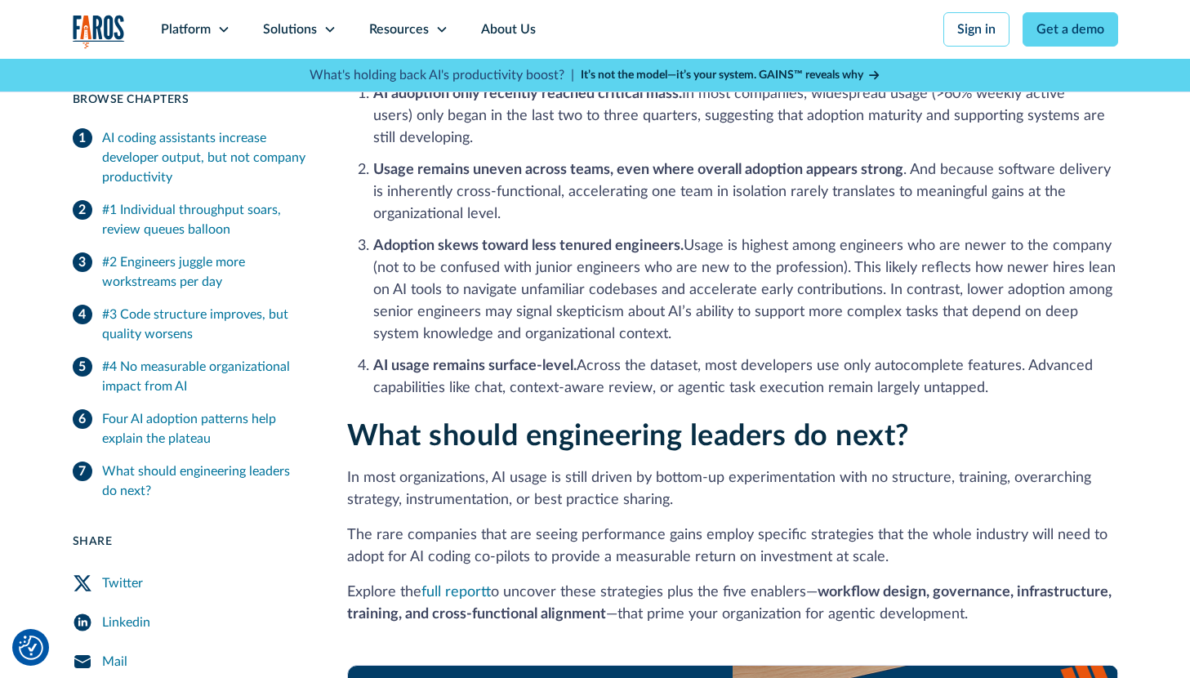
scroll to position [3347, 0]
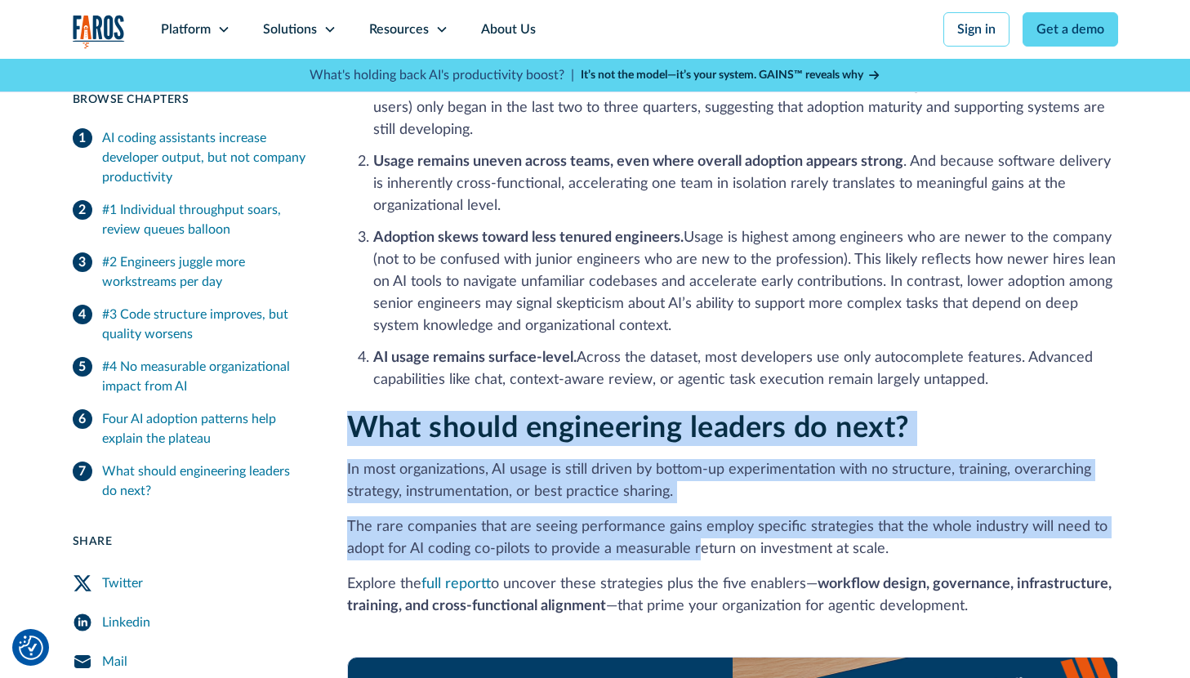
drag, startPoint x: 344, startPoint y: 402, endPoint x: 700, endPoint y: 520, distance: 375.1
click at [563, 475] on p "In most organizations, AI usage is still driven by bottom-up experimentation wi…" at bounding box center [732, 481] width 771 height 44
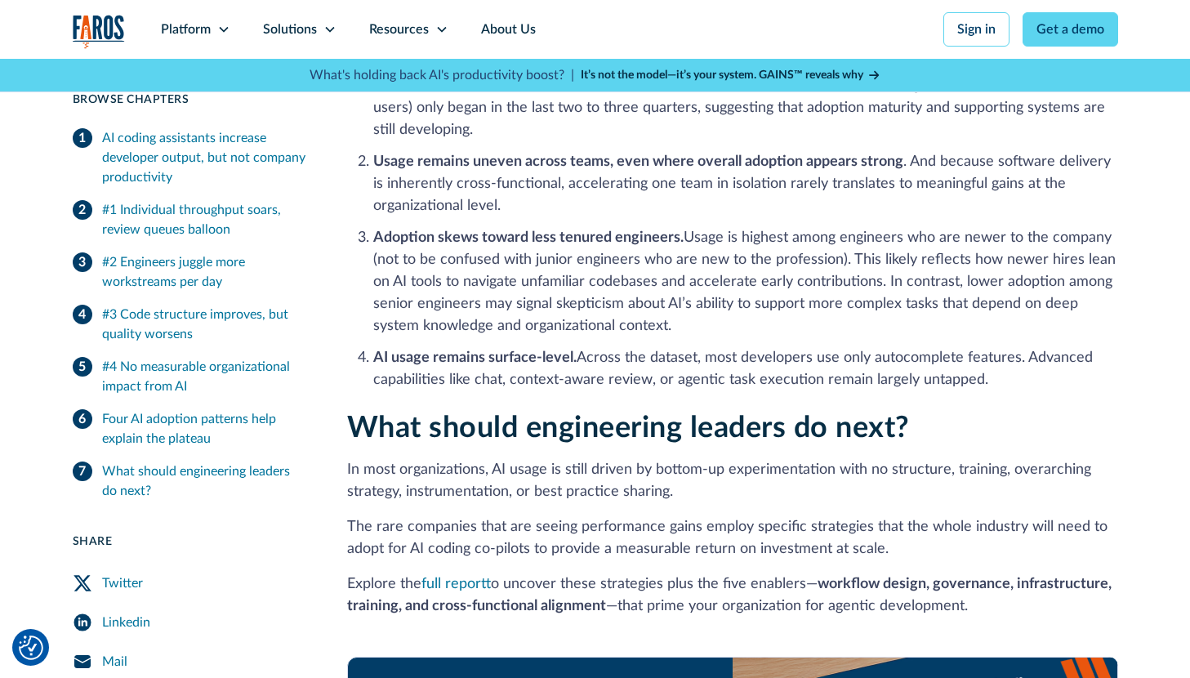
drag, startPoint x: 692, startPoint y: 469, endPoint x: 901, endPoint y: 531, distance: 218.8
click at [814, 527] on p "The rare companies that are seeing performance gains employ specific strategies…" at bounding box center [732, 538] width 771 height 44
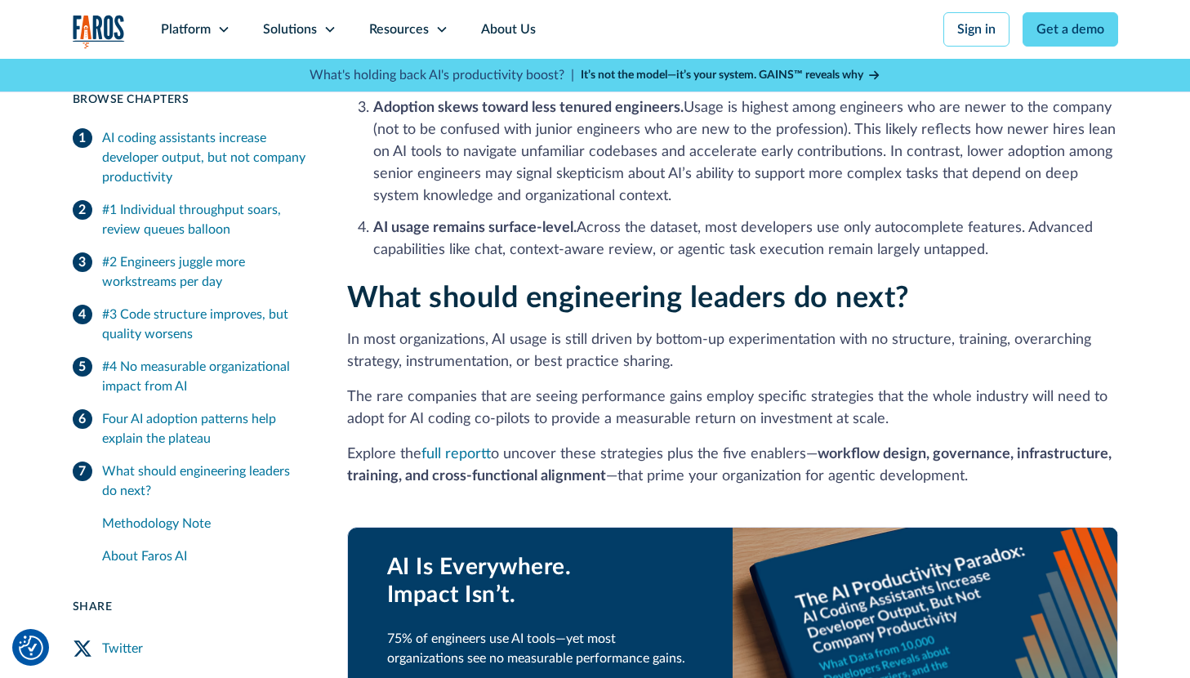
scroll to position [3481, 0]
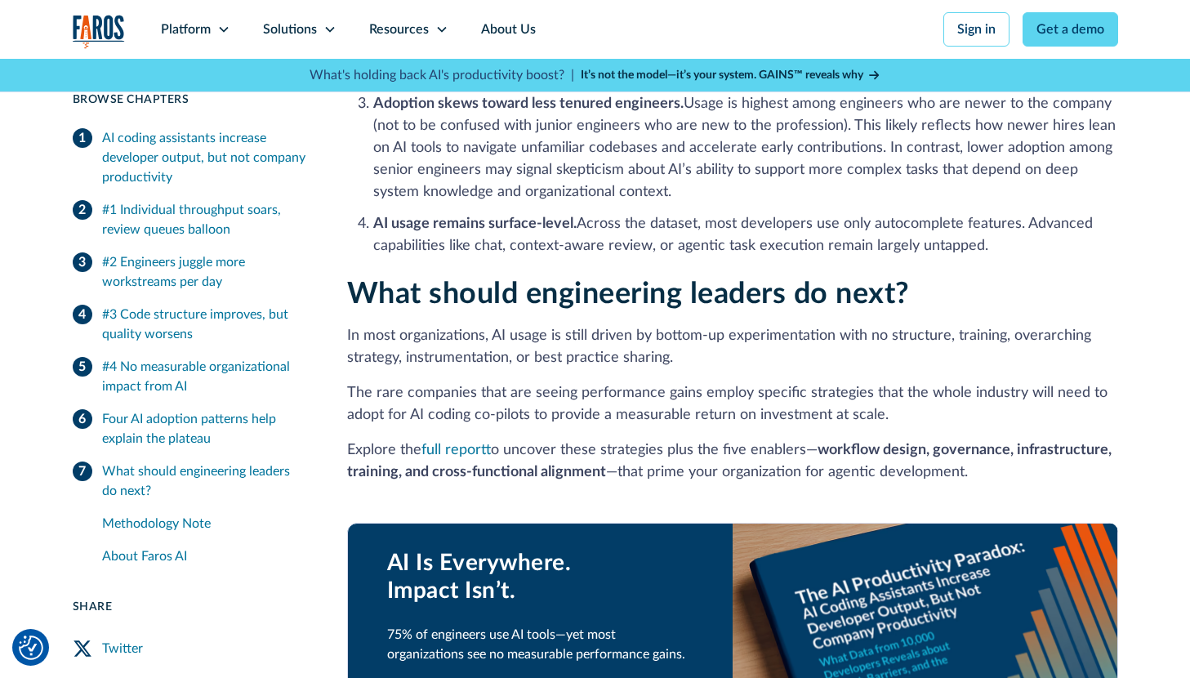
click at [635, 439] on p "Explore the full report to uncover these strategies plus the five enablers— wor…" at bounding box center [732, 461] width 771 height 44
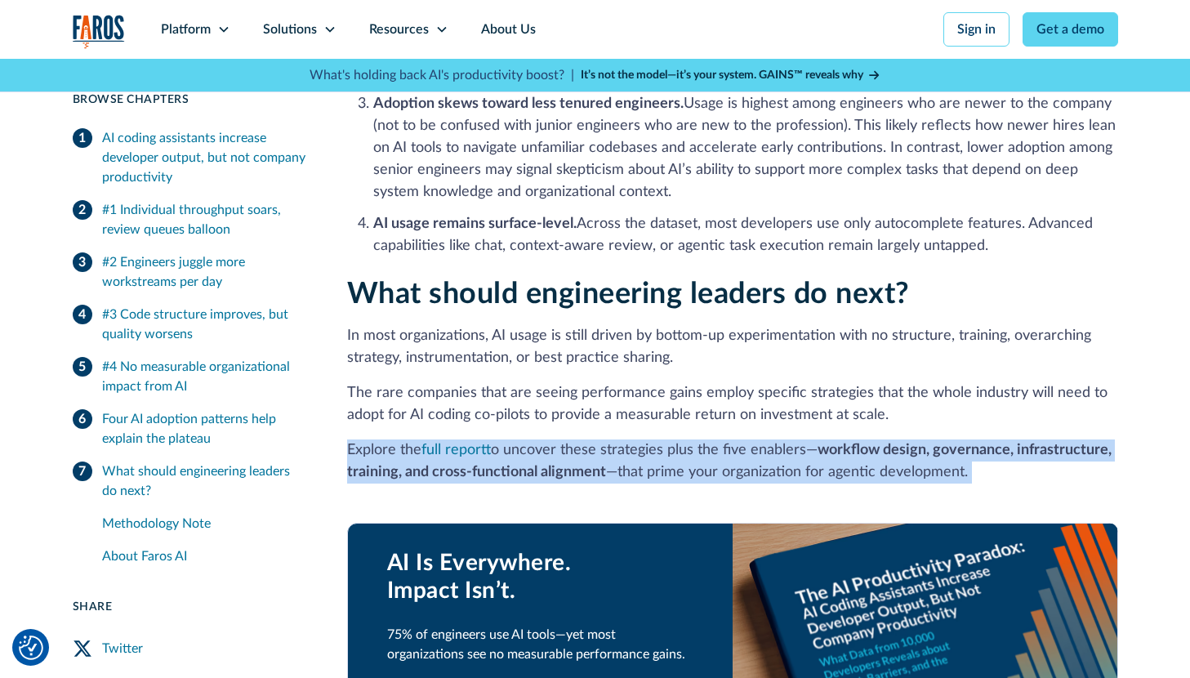
click at [635, 439] on p "Explore the full report to uncover these strategies plus the five enablers— wor…" at bounding box center [732, 461] width 771 height 44
click at [558, 451] on strong "workflow design, governance, infrastructure, training, and cross‑functional ali…" at bounding box center [729, 461] width 764 height 37
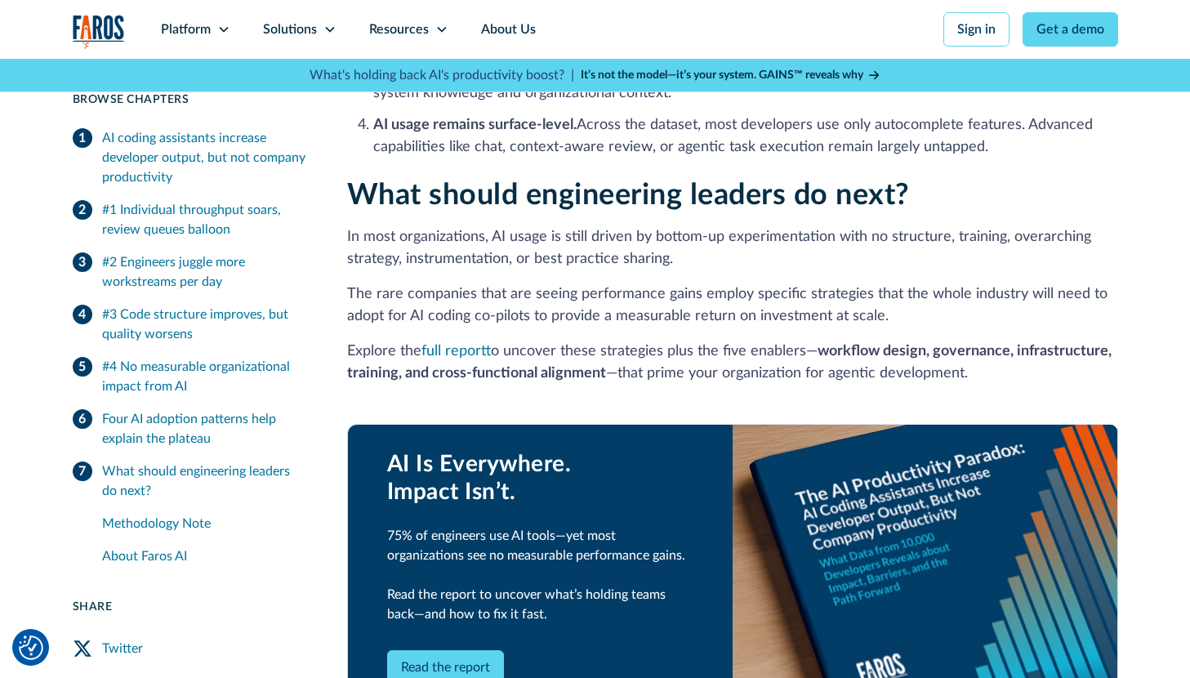
scroll to position [3498, 0]
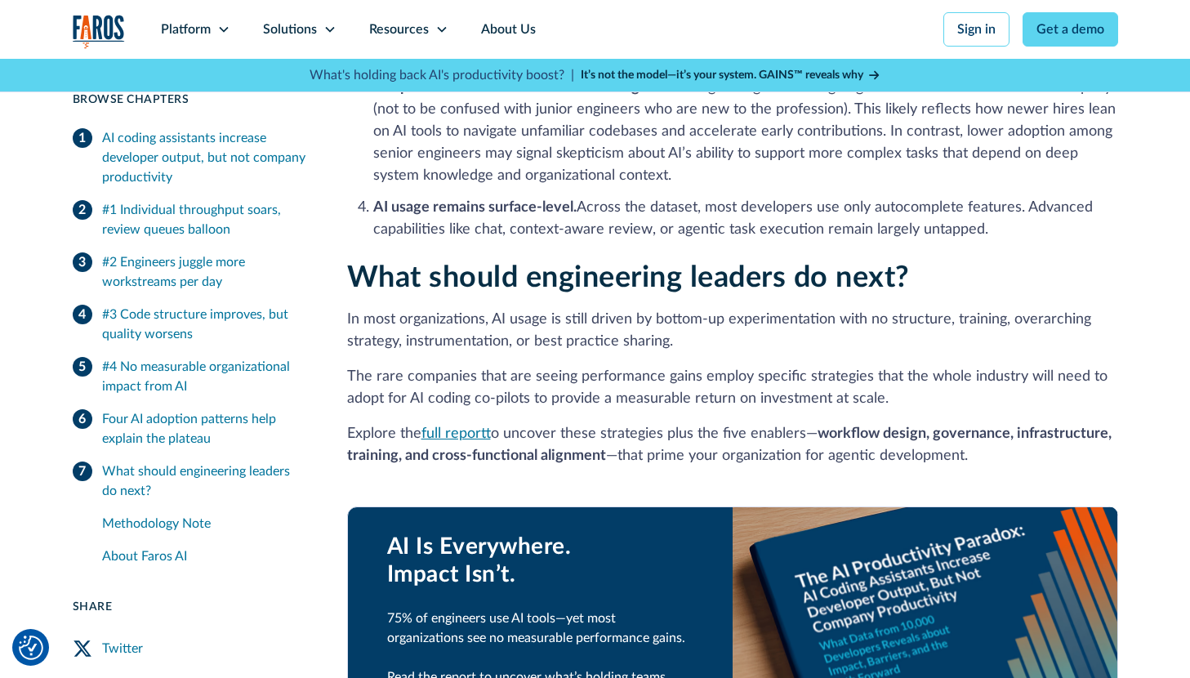
click at [471, 426] on link "full report" at bounding box center [455, 433] width 69 height 15
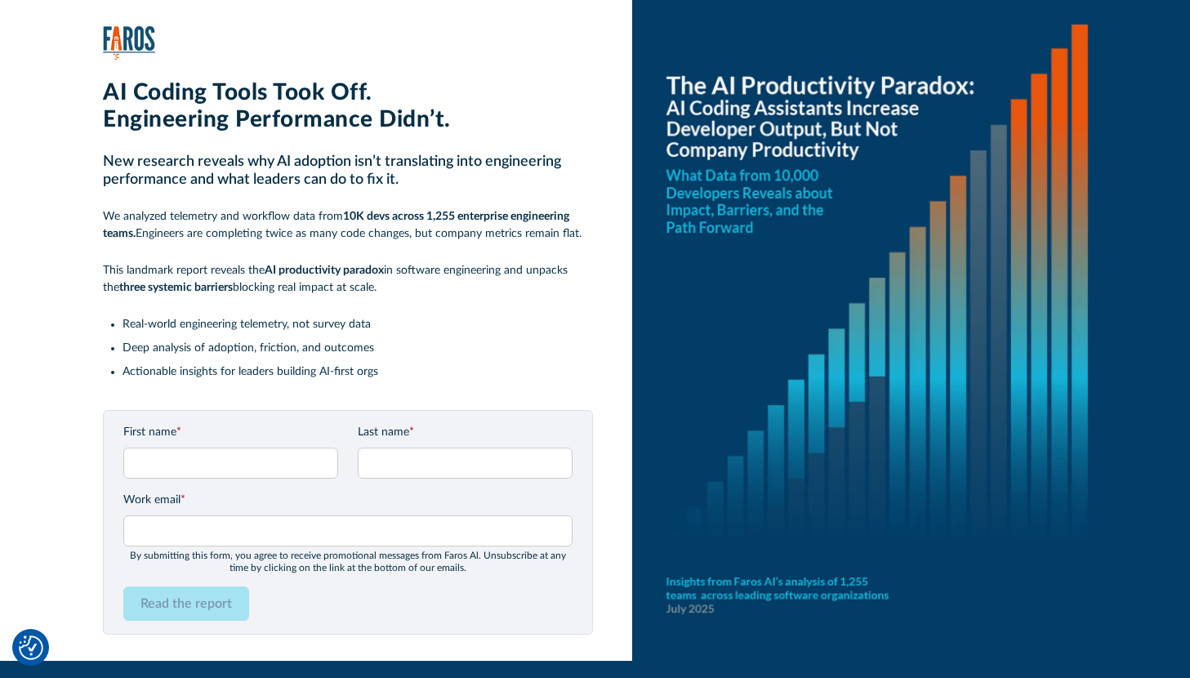
scroll to position [52, 0]
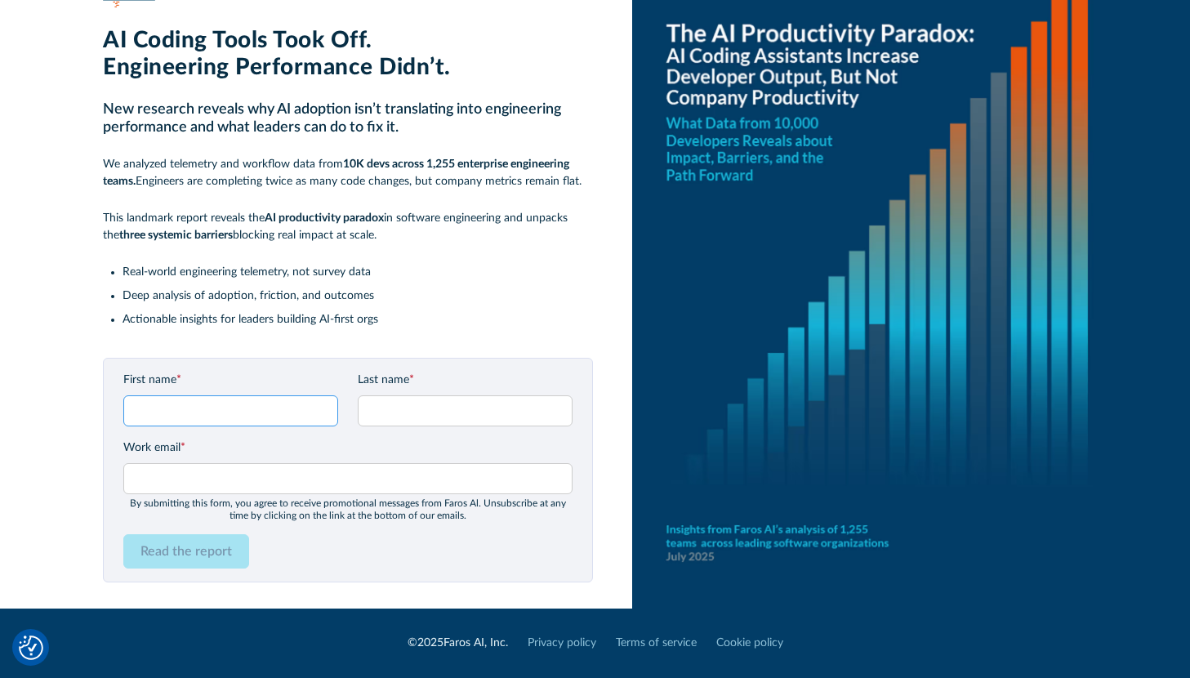
click at [178, 407] on input "First name *" at bounding box center [230, 410] width 215 height 31
type input "[PERSON_NAME]"
type input "Chart"
type input "[PERSON_NAME][EMAIL_ADDRESS][DOMAIN_NAME]"
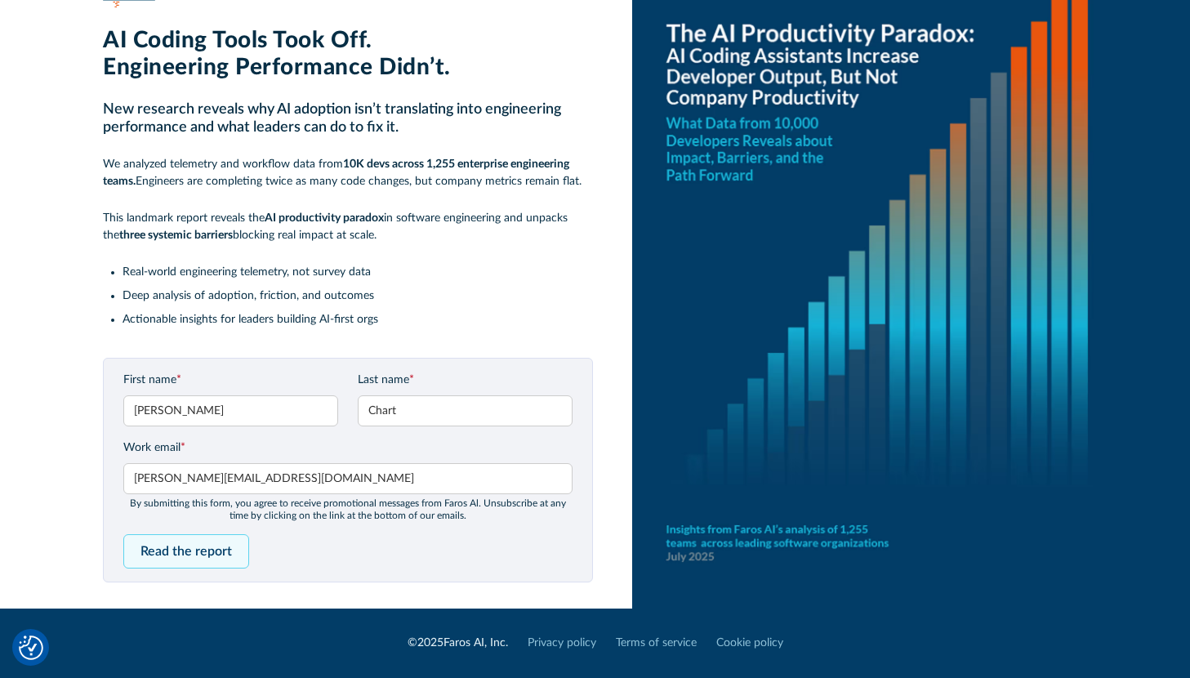
click at [199, 552] on input "Read the report" at bounding box center [186, 551] width 126 height 34
